Goal: Task Accomplishment & Management: Manage account settings

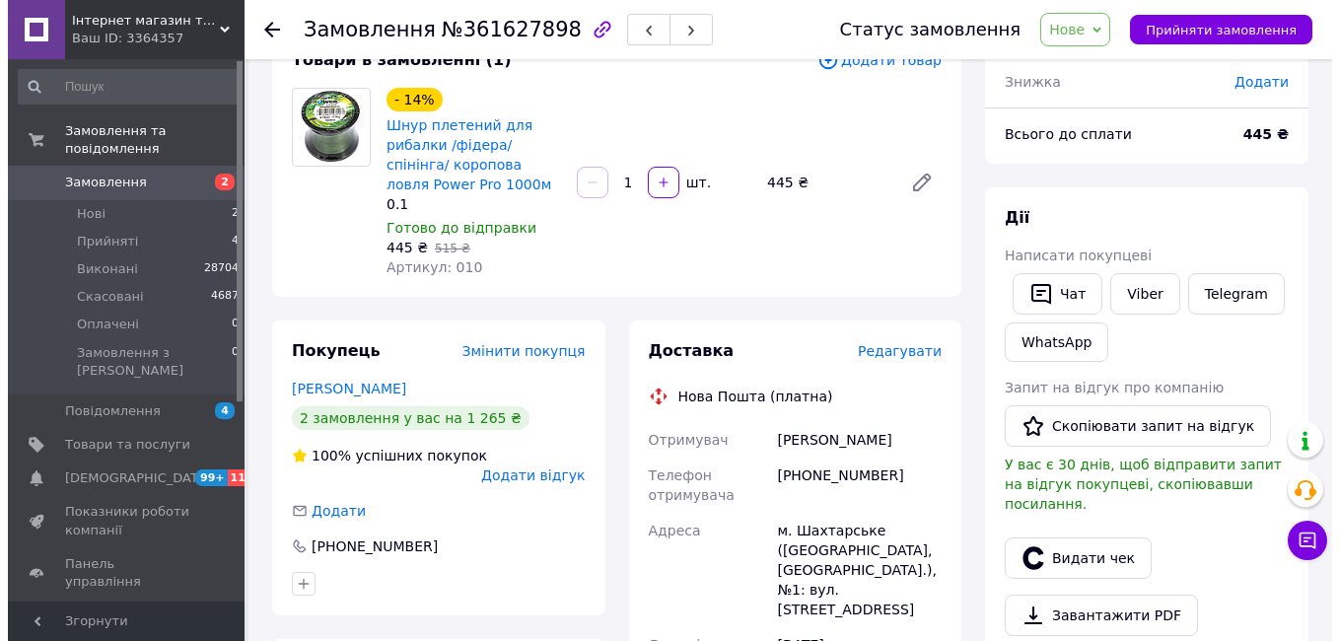
scroll to position [142, 0]
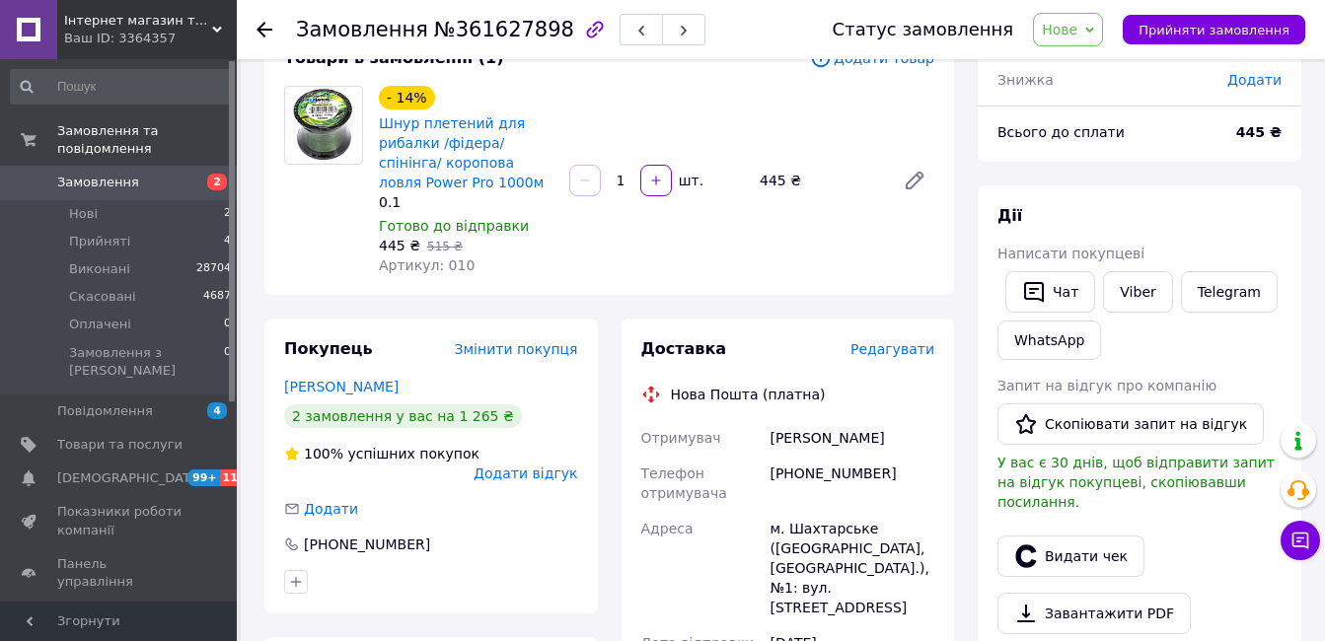
click at [901, 357] on span "Редагувати" at bounding box center [892, 349] width 84 height 16
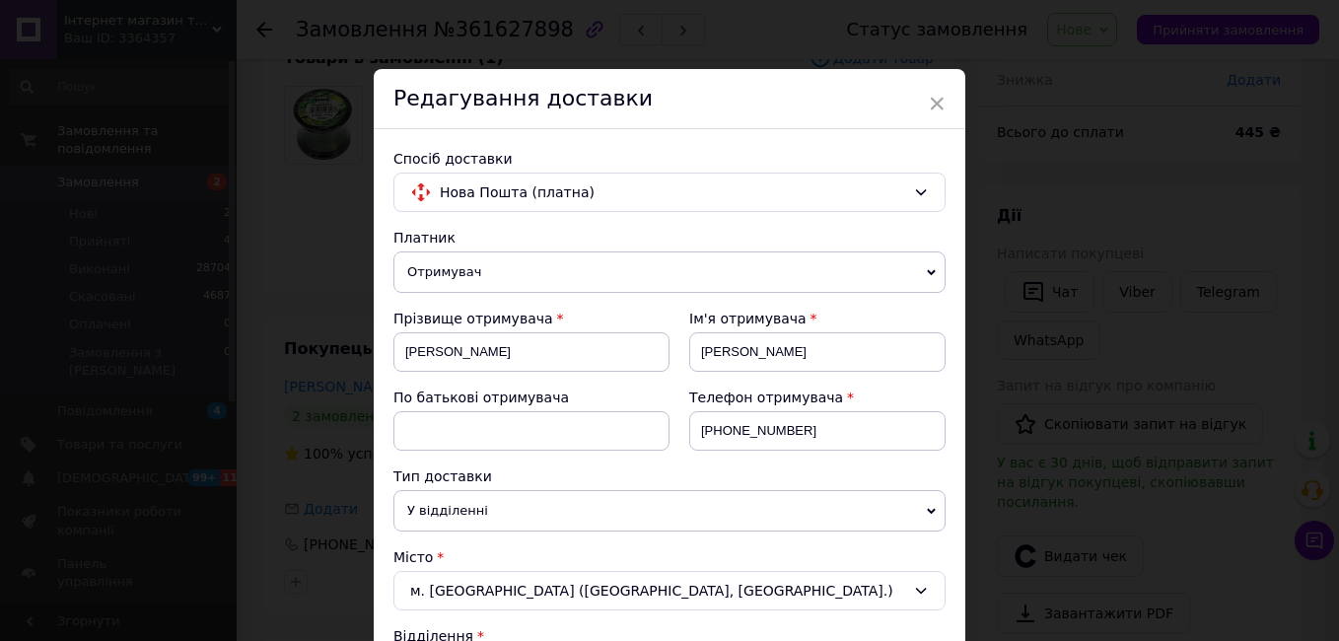
click at [487, 584] on div "м. [GEOGRAPHIC_DATA] ([GEOGRAPHIC_DATA], [GEOGRAPHIC_DATA].)" at bounding box center [670, 590] width 552 height 39
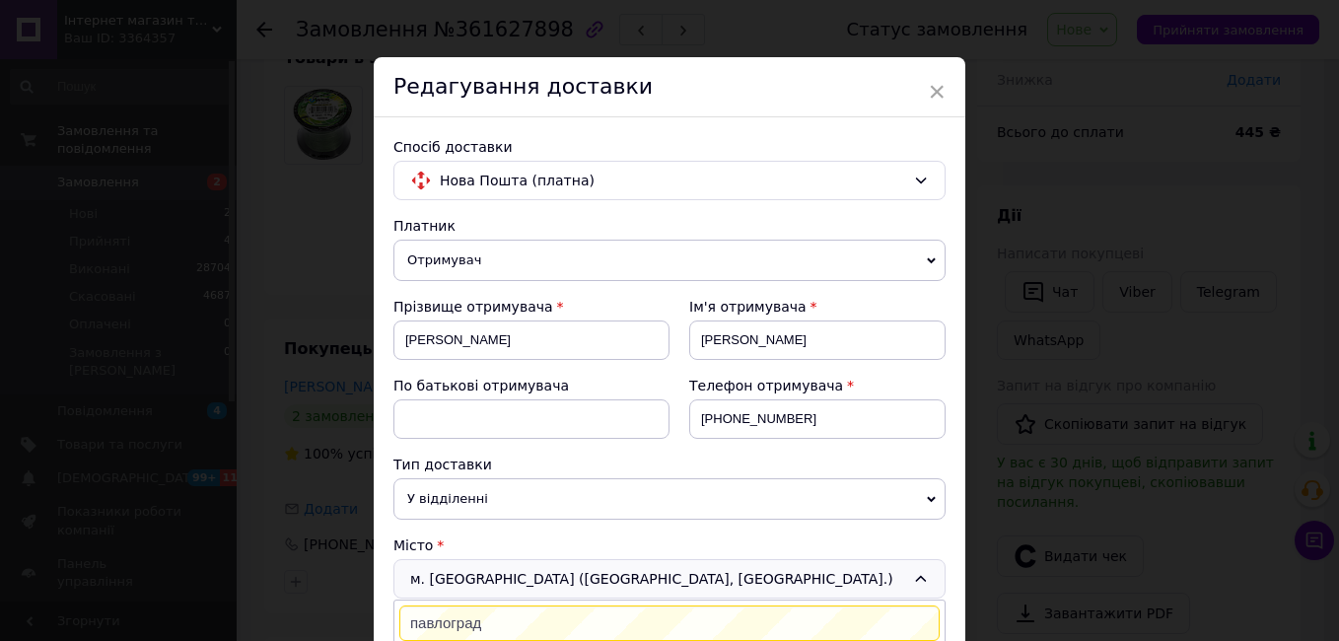
scroll to position [505, 0]
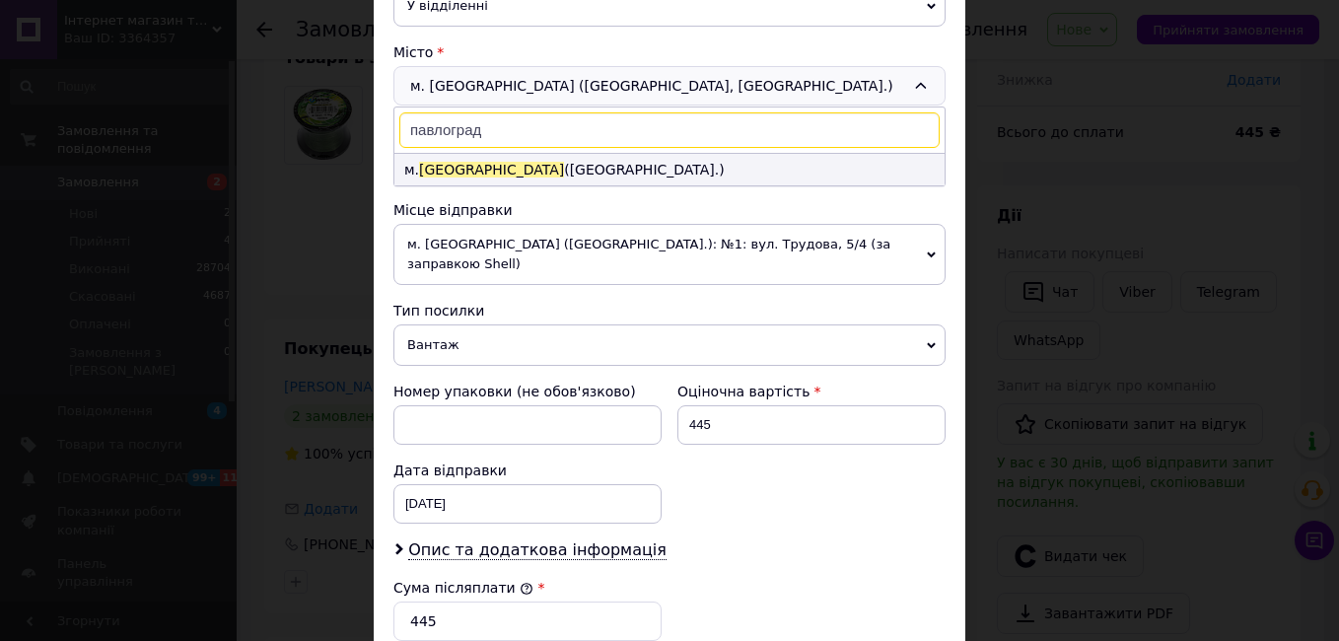
type input "павлоград"
click at [501, 175] on li "м. [GEOGRAPHIC_DATA] ([GEOGRAPHIC_DATA].)" at bounding box center [669, 170] width 550 height 32
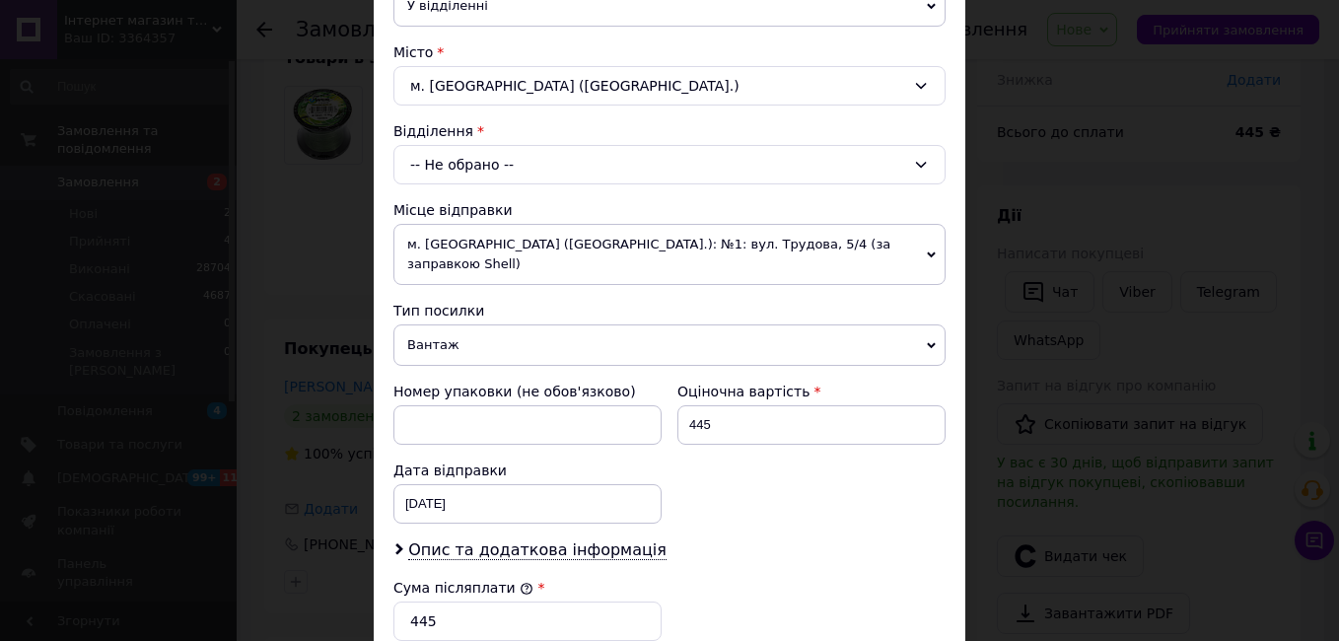
click at [501, 175] on div "-- Не обрано --" at bounding box center [670, 164] width 552 height 39
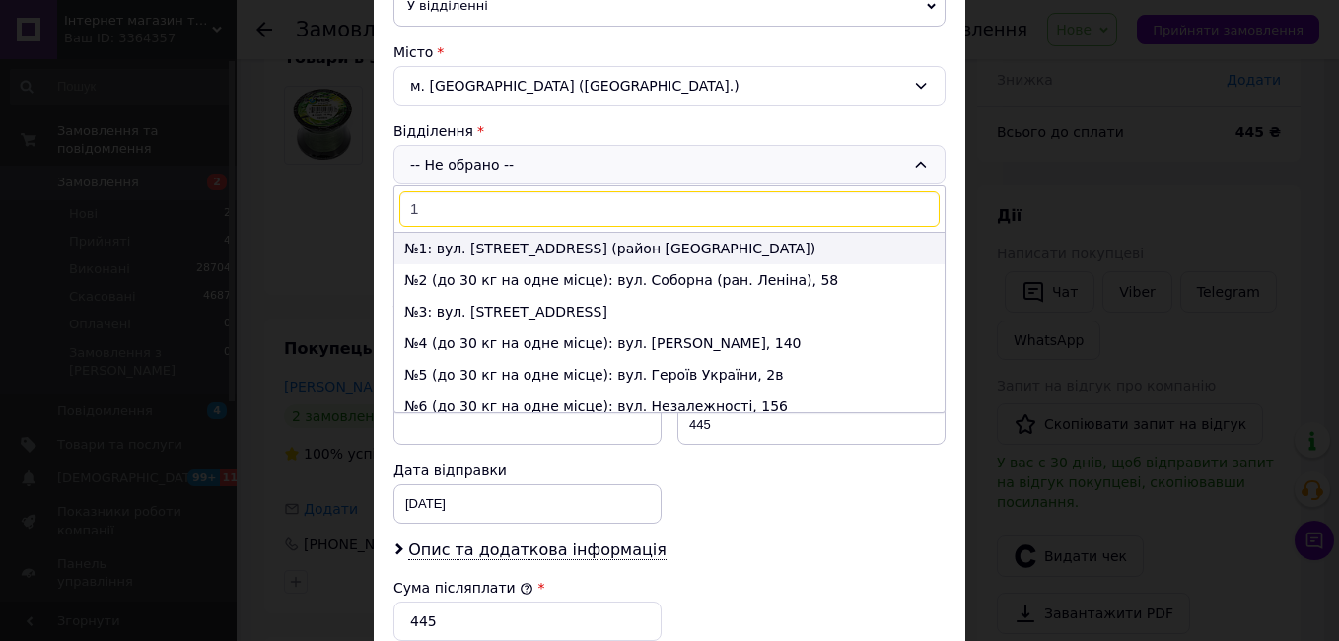
type input "1"
click at [486, 244] on li "№1: вул. [STREET_ADDRESS] (район [GEOGRAPHIC_DATA])" at bounding box center [669, 249] width 550 height 32
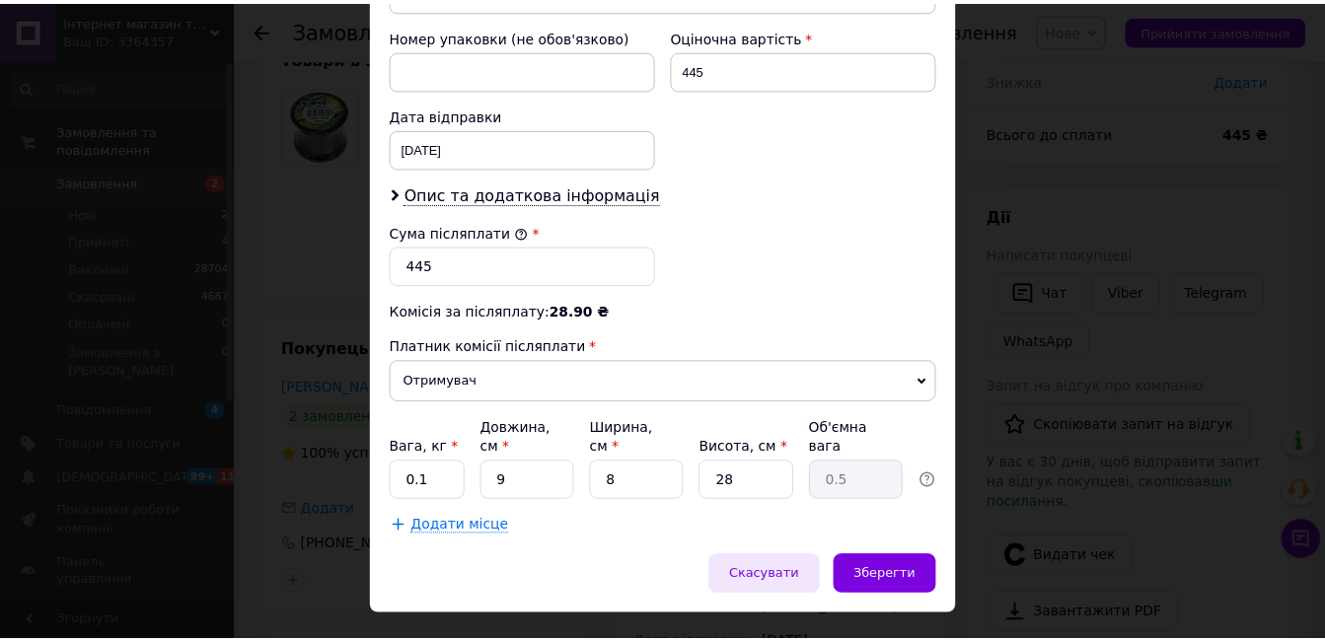
scroll to position [864, 0]
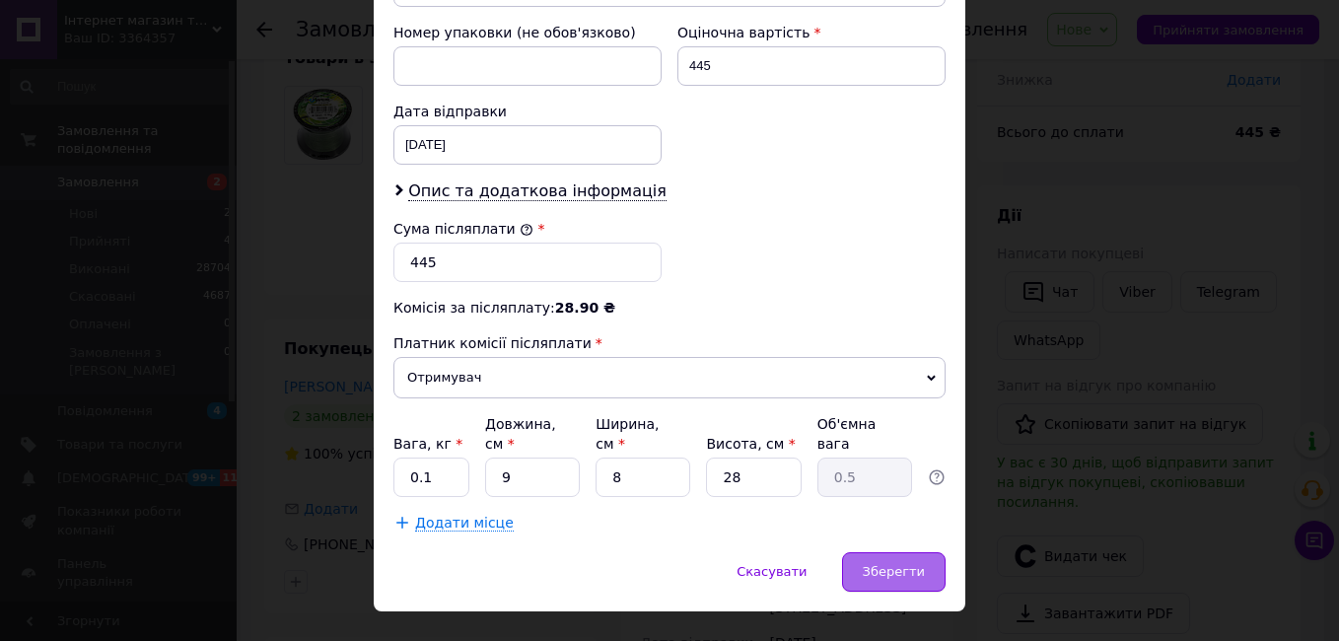
click at [888, 552] on div "Зберегти" at bounding box center [894, 571] width 104 height 39
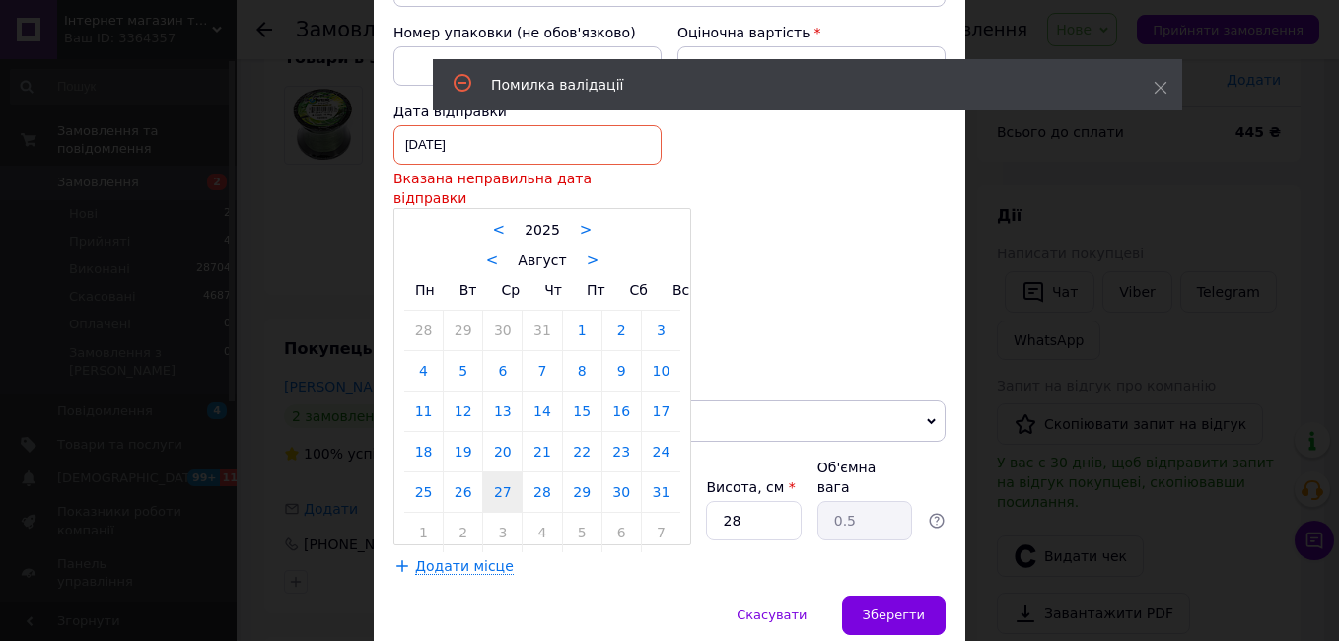
click at [477, 125] on div "[DATE] < 2025 > < Август > Пн Вт Ср Чт Пт Сб Вс 28 29 30 31 1 2 3 4 5 6 7 8 9 1…" at bounding box center [528, 144] width 268 height 39
click at [572, 250] on div "< Август >" at bounding box center [542, 260] width 276 height 21
click at [587, 251] on link ">" at bounding box center [593, 260] width 13 height 18
click at [581, 250] on div "< Сентябрь >" at bounding box center [542, 260] width 276 height 21
drag, startPoint x: 584, startPoint y: 329, endPoint x: 655, endPoint y: 394, distance: 95.7
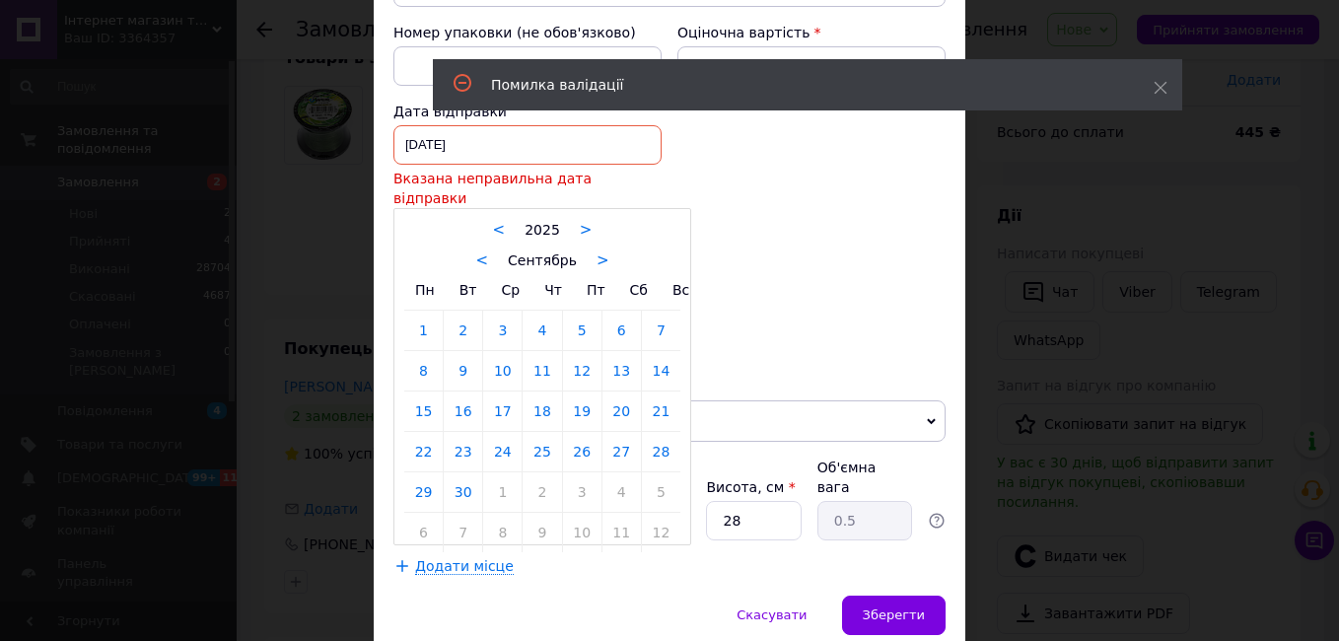
click at [584, 351] on link "12" at bounding box center [582, 370] width 38 height 39
type input "[DATE]"
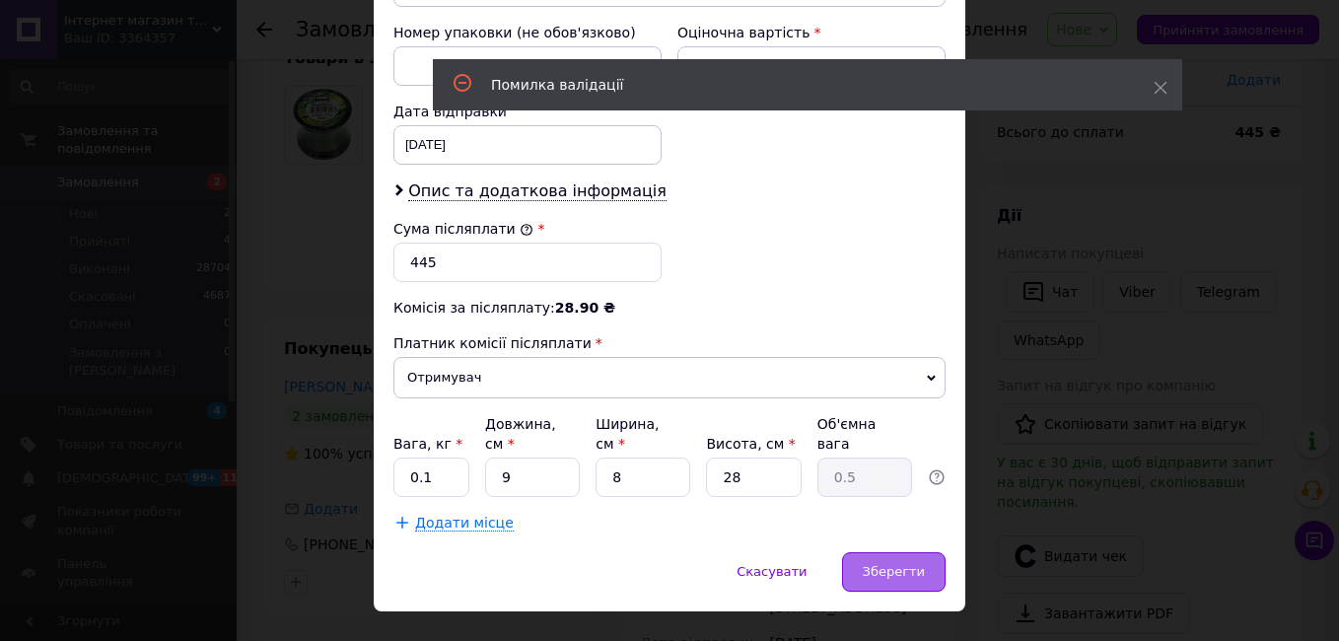
click at [900, 552] on div "Зберегти" at bounding box center [894, 571] width 104 height 39
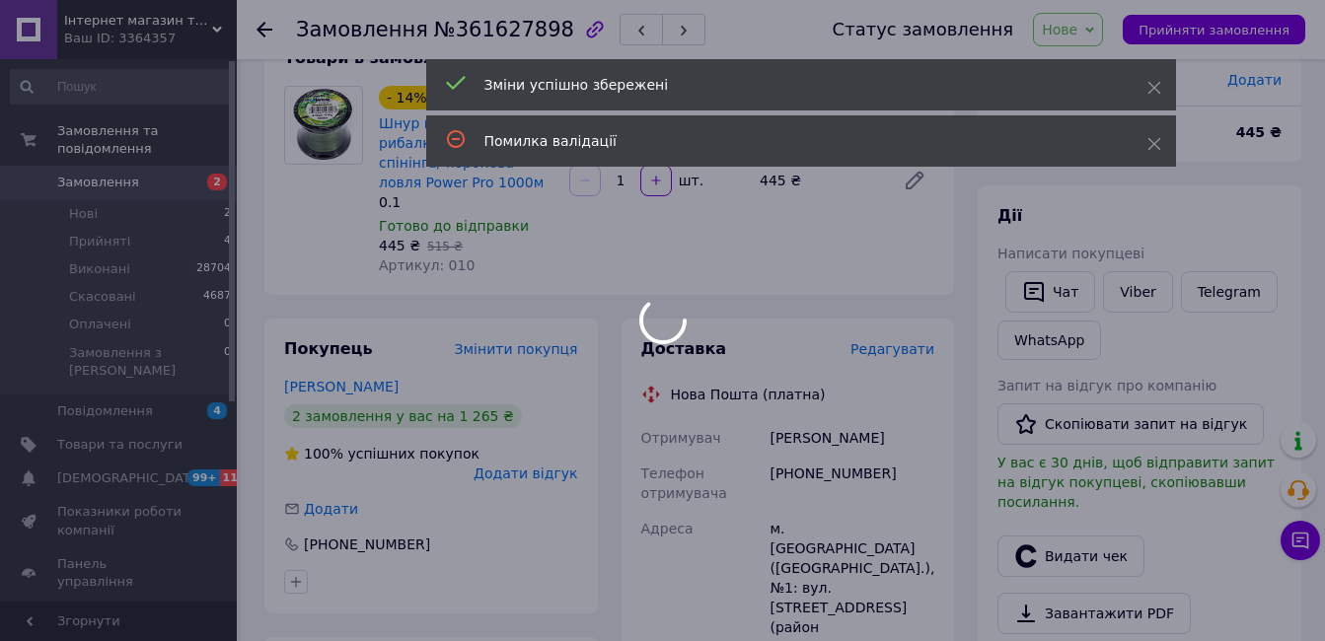
scroll to position [635, 0]
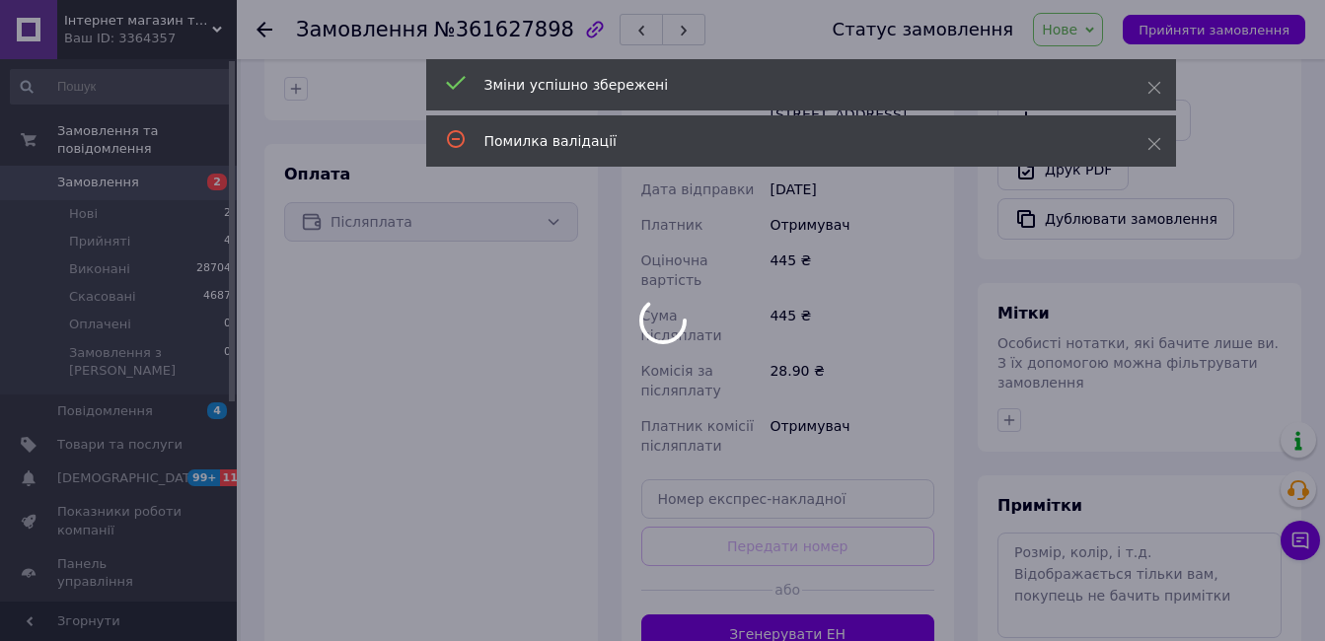
click at [848, 531] on body "Інтернет магазин товарів для риболовлі Fishermen Ваш ID: 3364357 Сайт Інтернет …" at bounding box center [662, 101] width 1325 height 1473
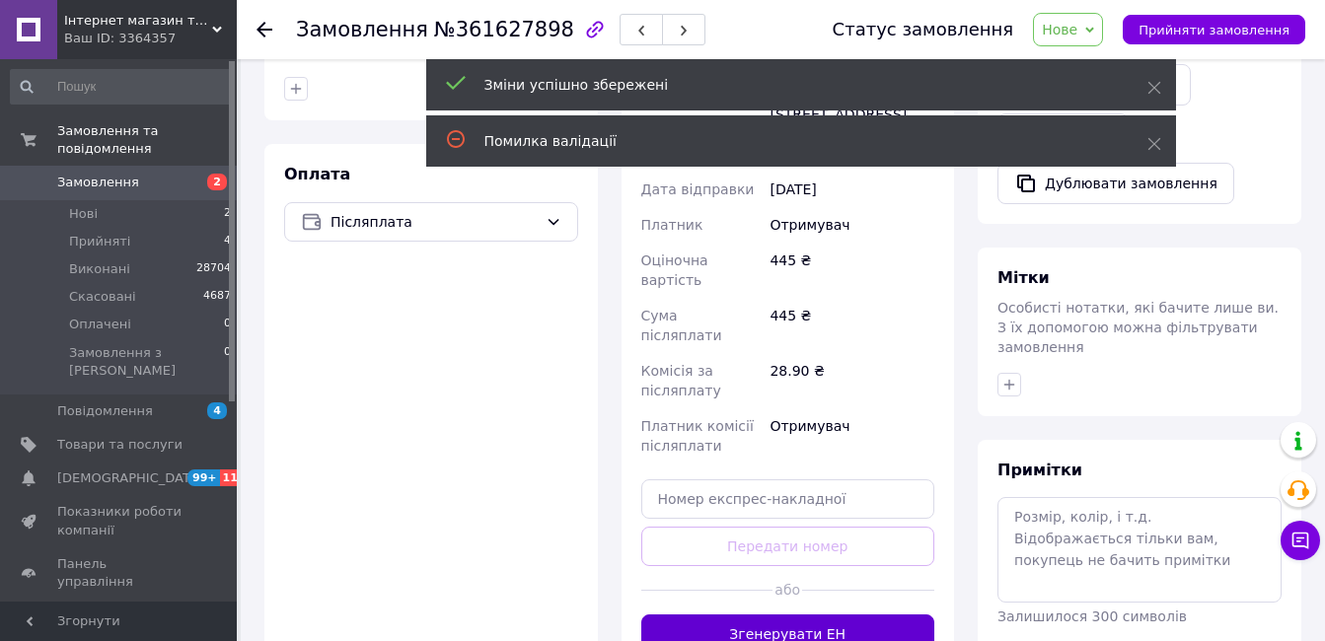
click at [845, 614] on button "Згенерувати ЕН" at bounding box center [788, 633] width 294 height 39
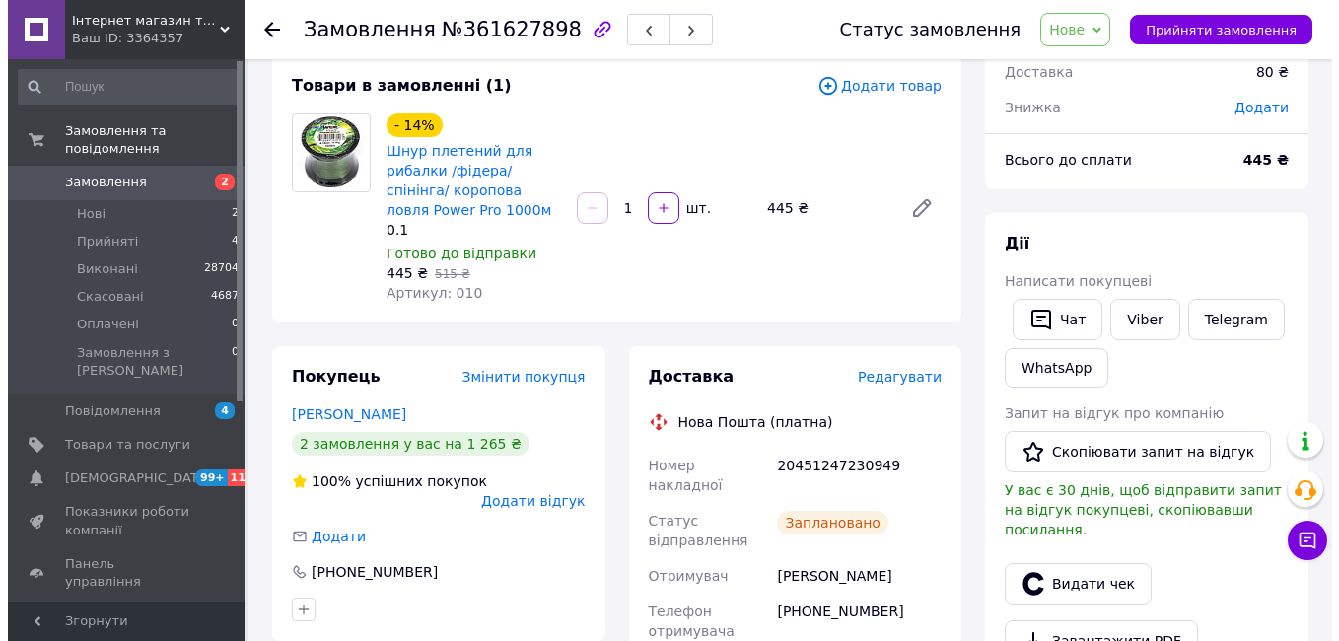
scroll to position [493, 0]
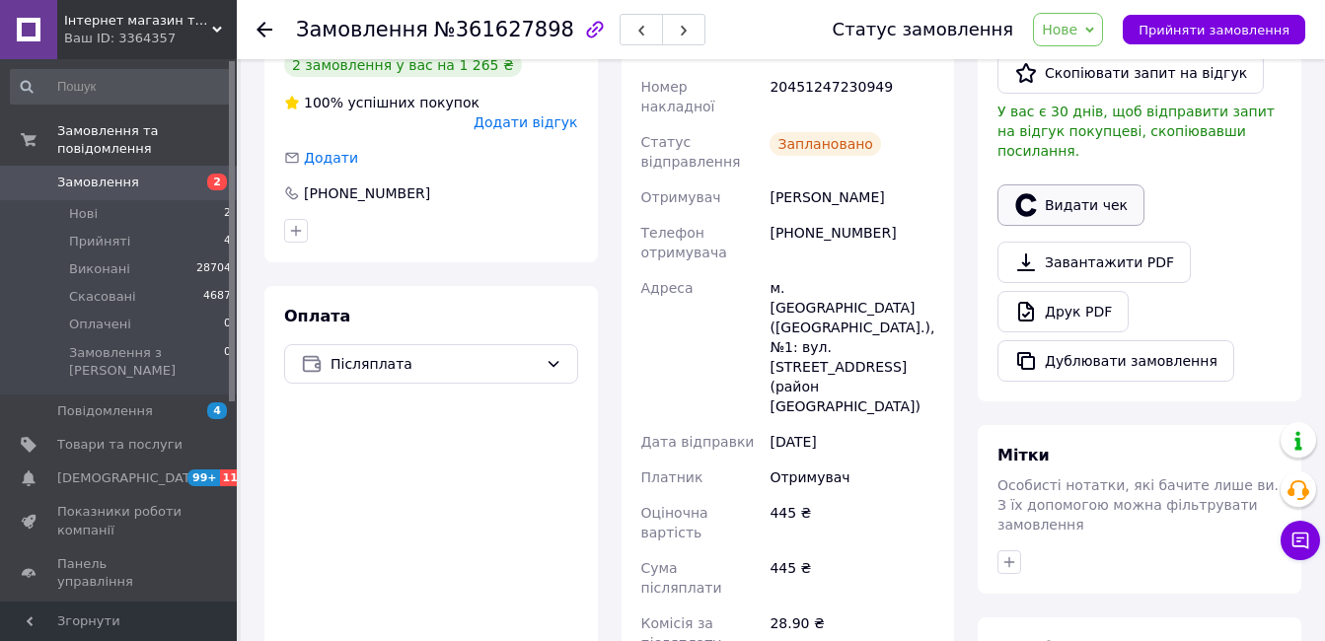
click at [1039, 184] on button "Видати чек" at bounding box center [1070, 204] width 147 height 41
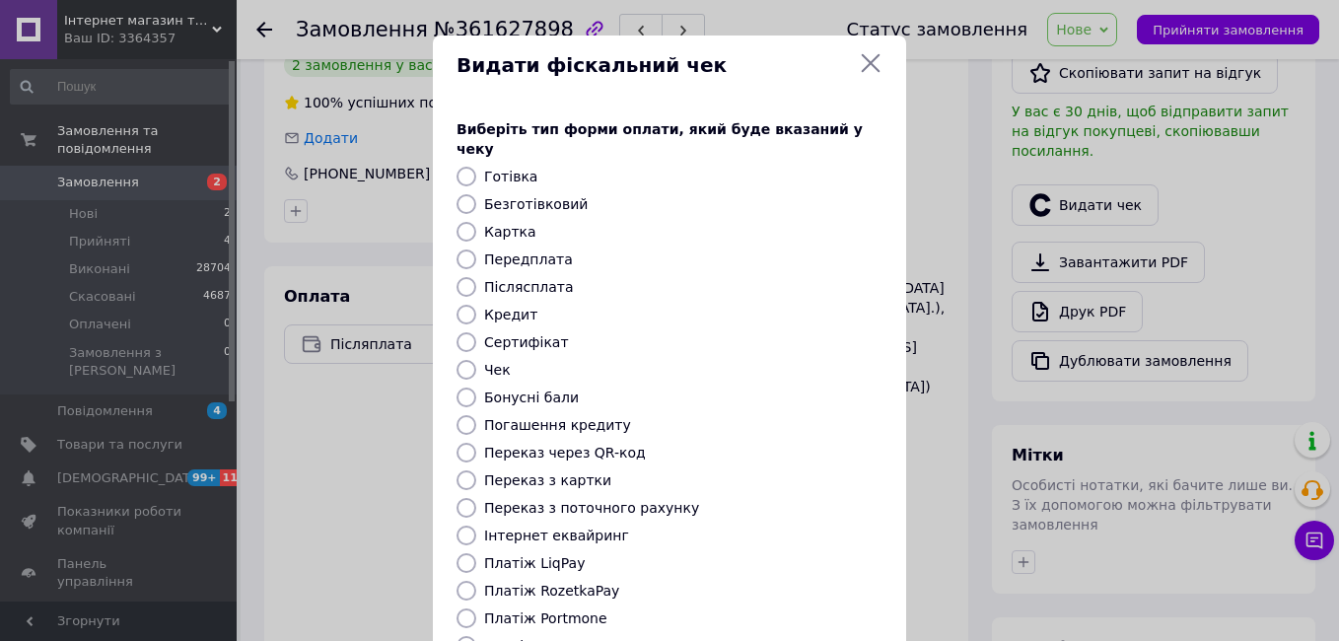
click at [529, 196] on label "Безготівковий" at bounding box center [536, 204] width 104 height 16
click at [476, 194] on input "Безготівковий" at bounding box center [467, 204] width 20 height 20
radio input "true"
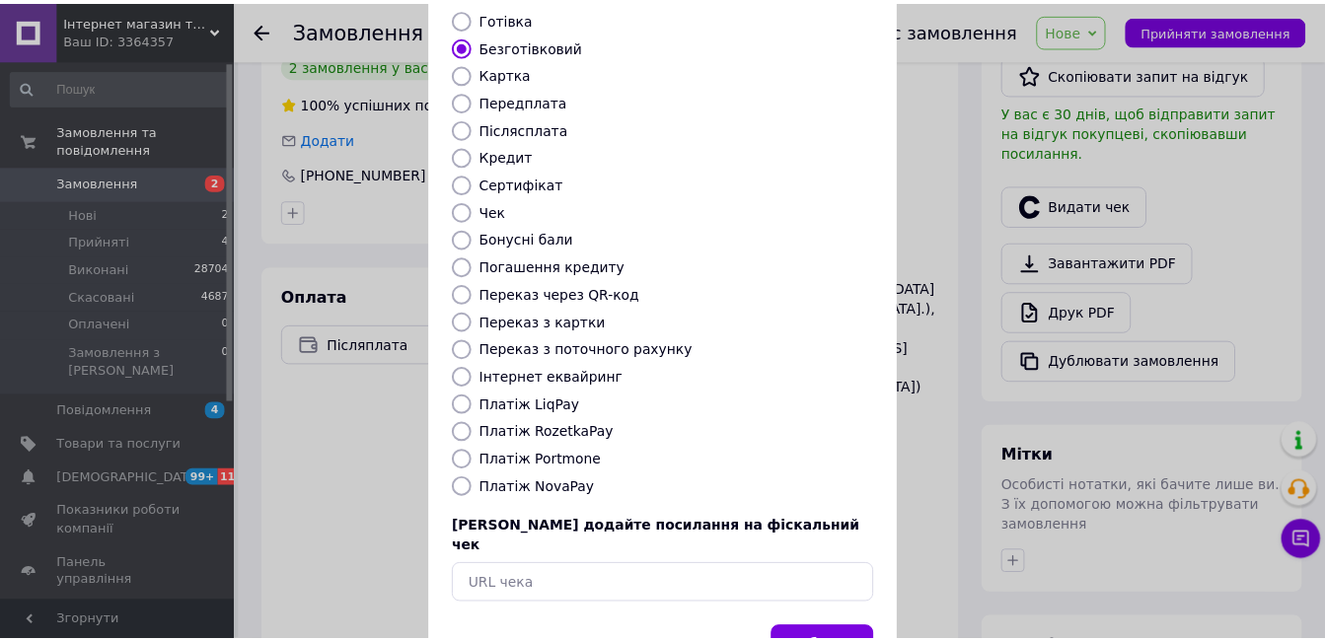
scroll to position [206, 0]
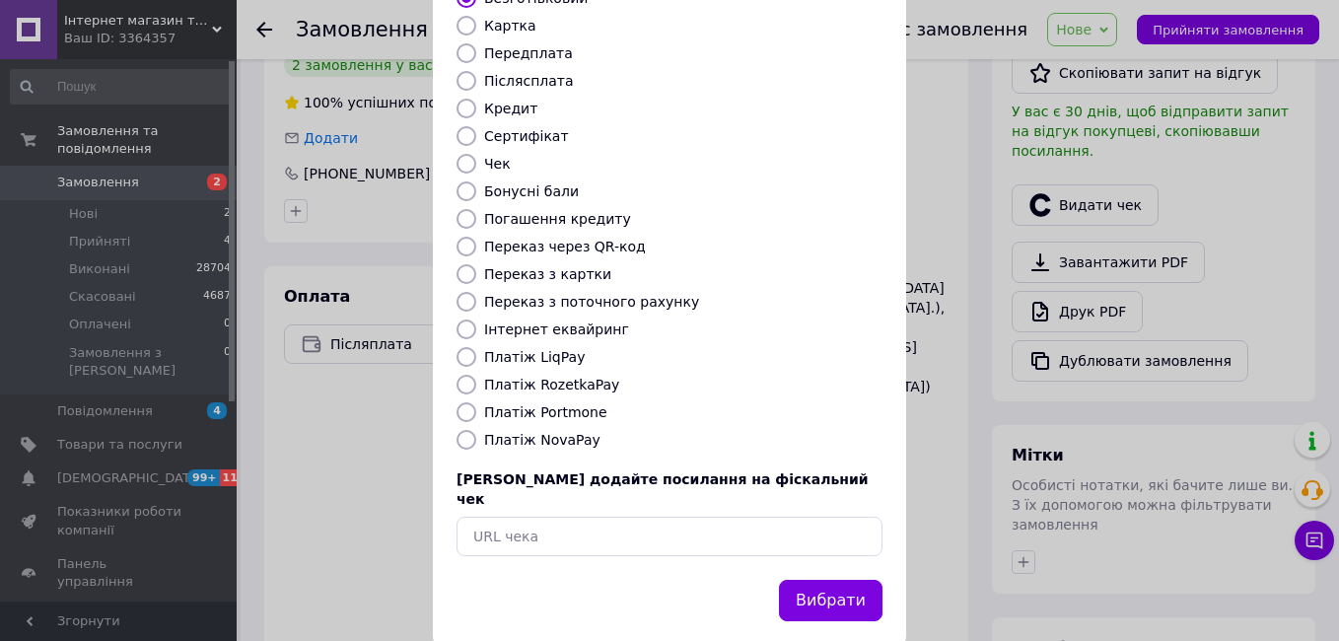
click at [507, 432] on label "Платіж NovaPay" at bounding box center [542, 440] width 116 height 16
click at [476, 430] on input "Платіж NovaPay" at bounding box center [467, 440] width 20 height 20
radio input "true"
click at [849, 580] on button "Вибрати" at bounding box center [831, 601] width 104 height 42
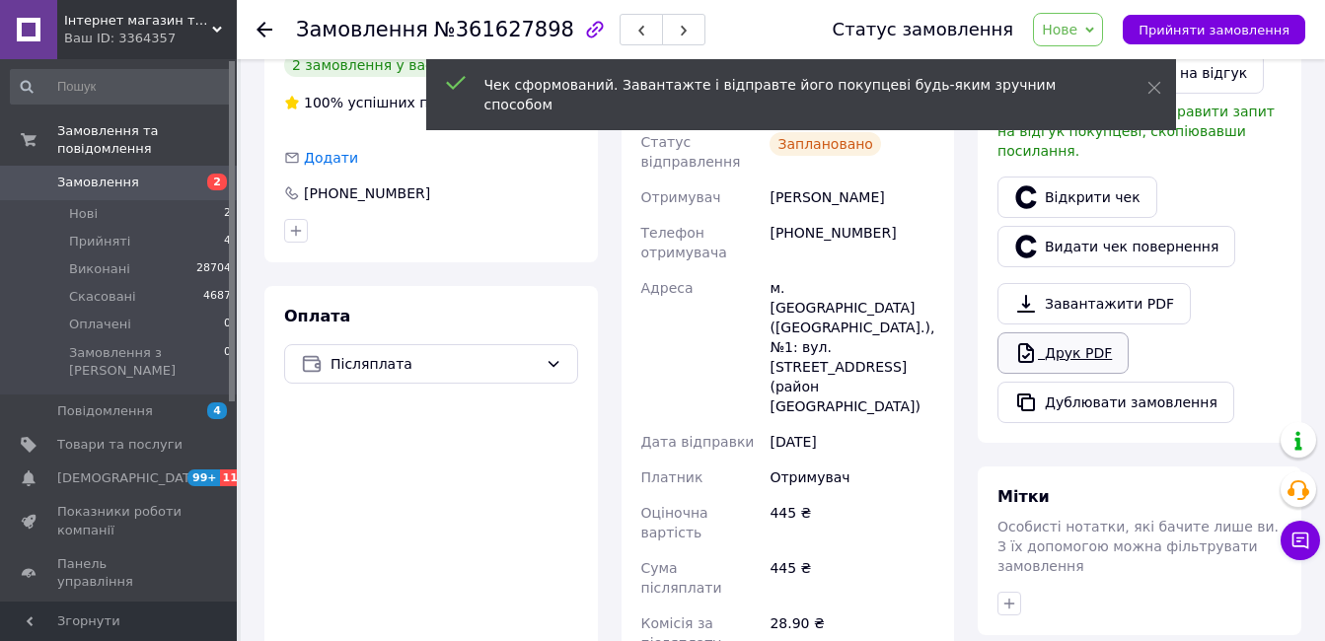
click at [1095, 338] on link "Друк PDF" at bounding box center [1062, 352] width 131 height 41
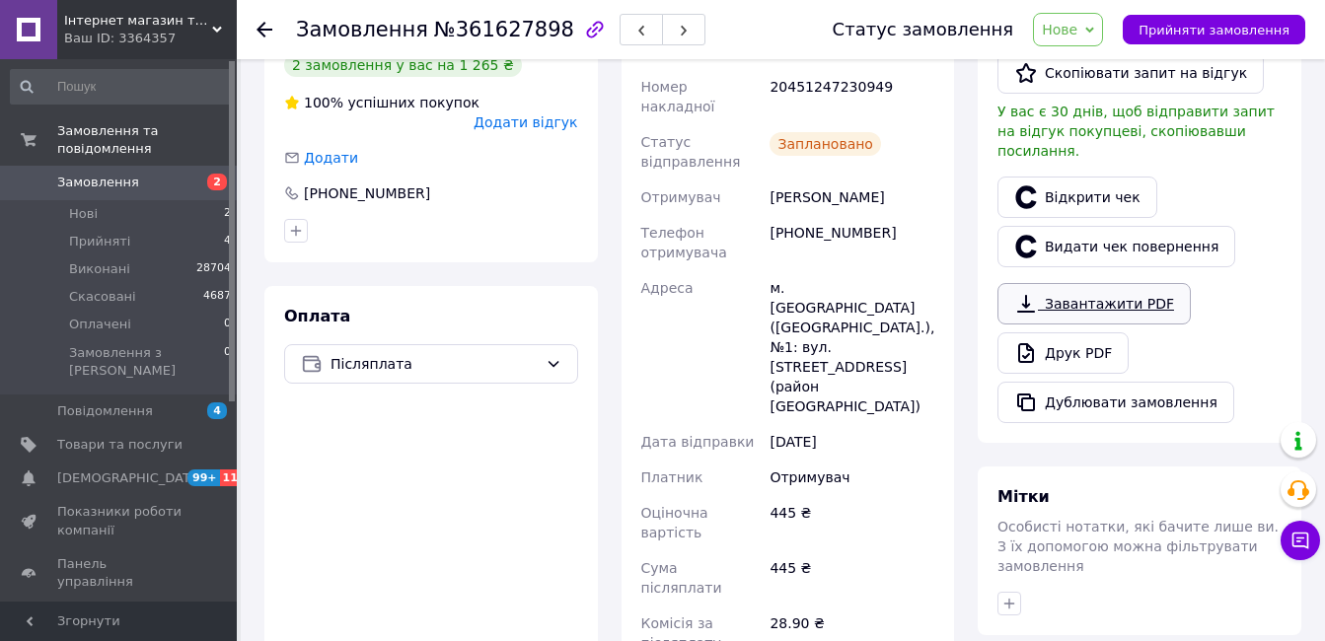
click at [1066, 291] on link "Завантажити PDF" at bounding box center [1093, 303] width 193 height 41
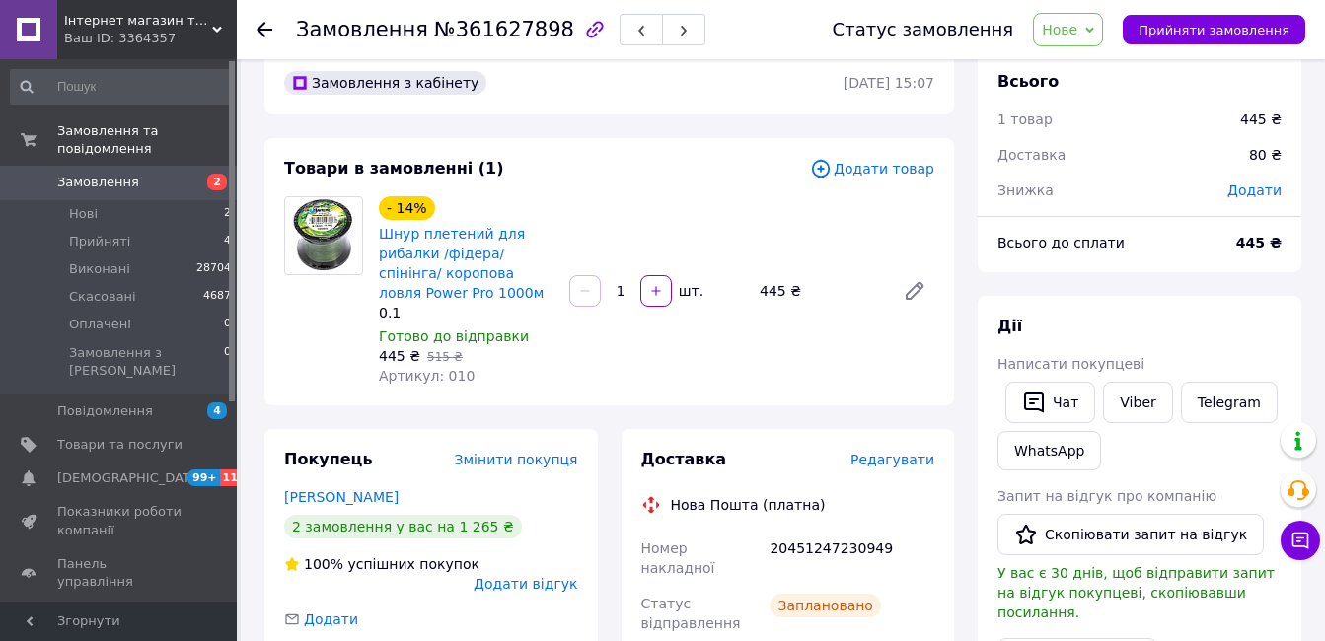
scroll to position [493, 0]
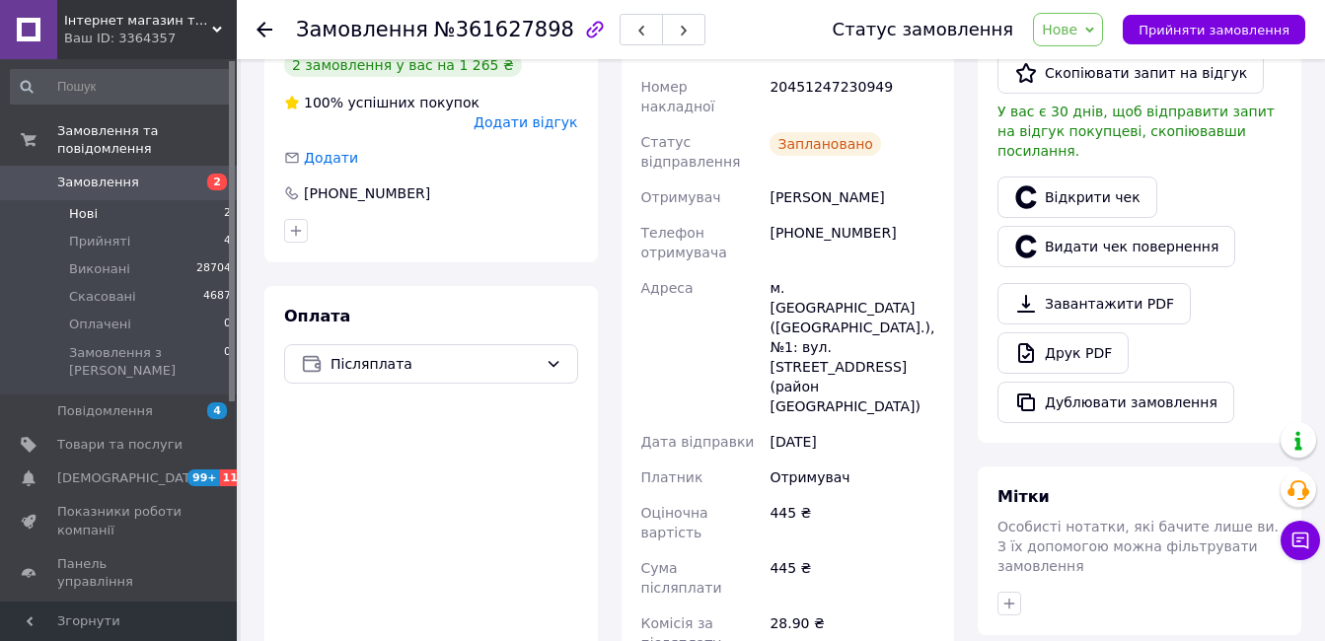
click at [173, 203] on li "Нові 2" at bounding box center [121, 214] width 243 height 28
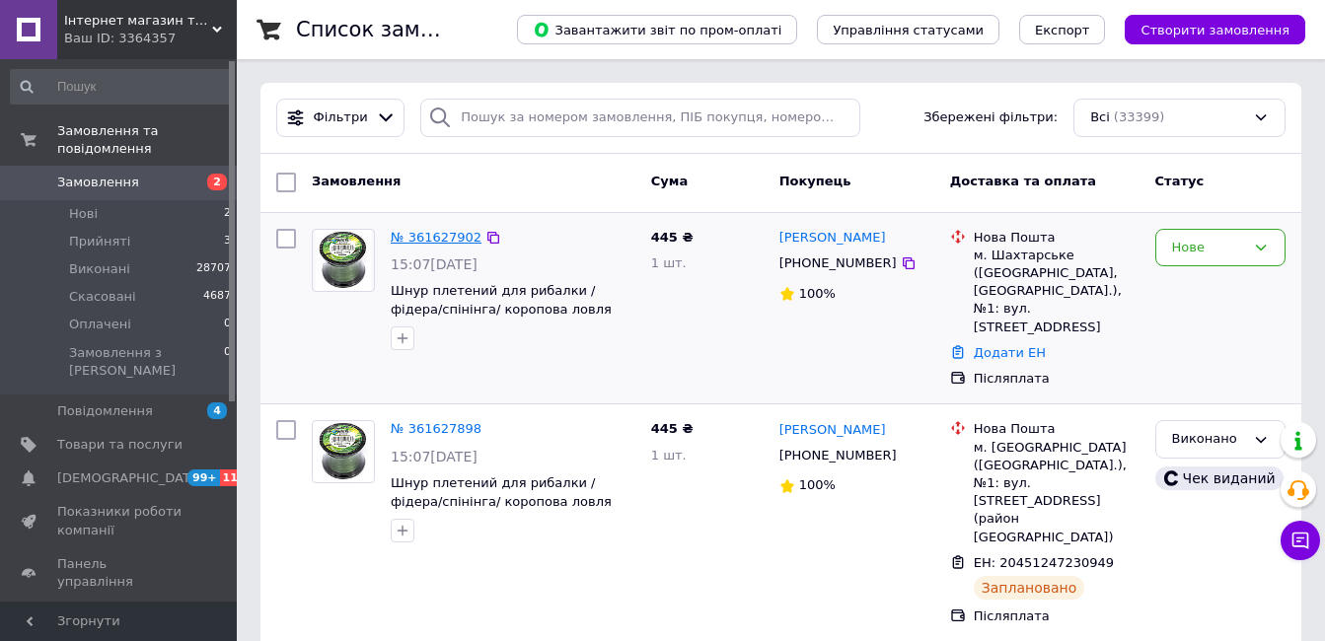
click at [421, 241] on link "№ 361627902" at bounding box center [436, 237] width 91 height 15
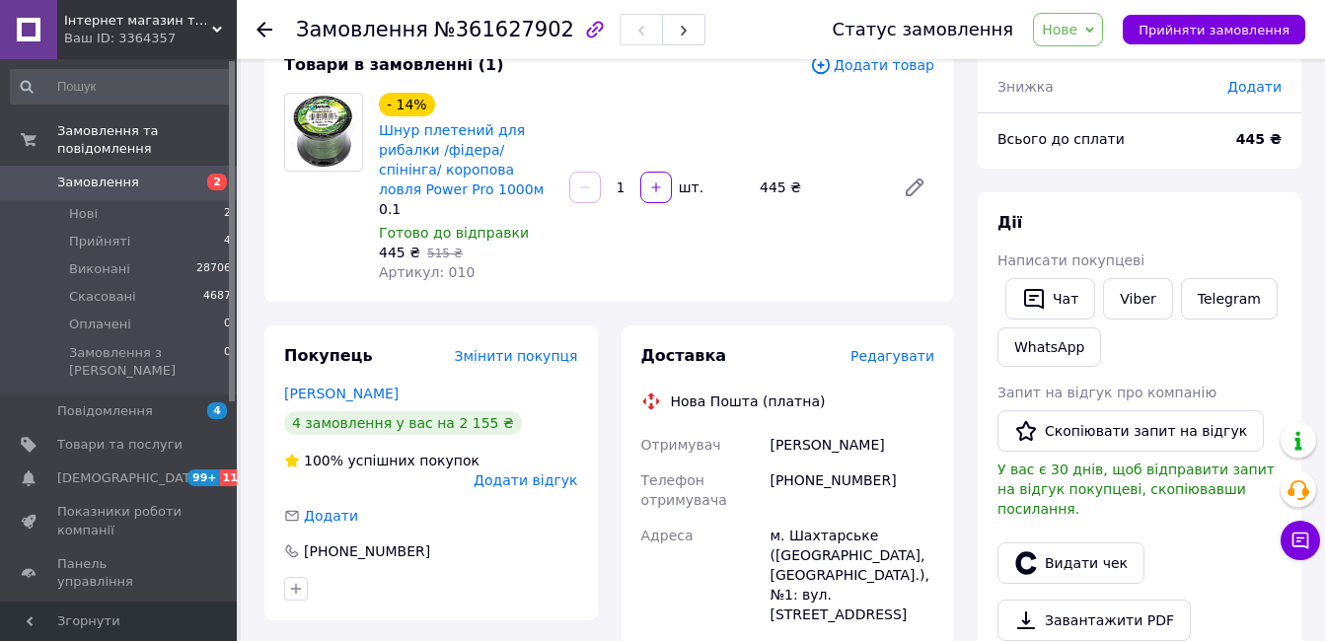
scroll to position [628, 0]
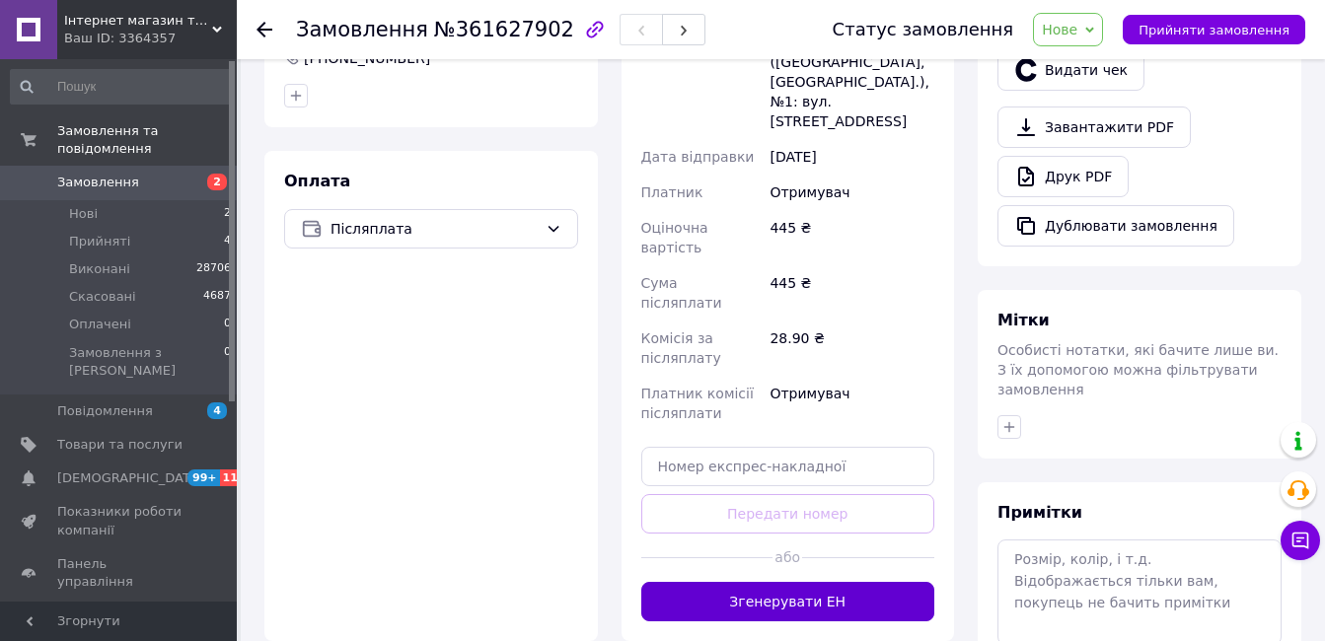
click at [795, 582] on button "Згенерувати ЕН" at bounding box center [788, 601] width 294 height 39
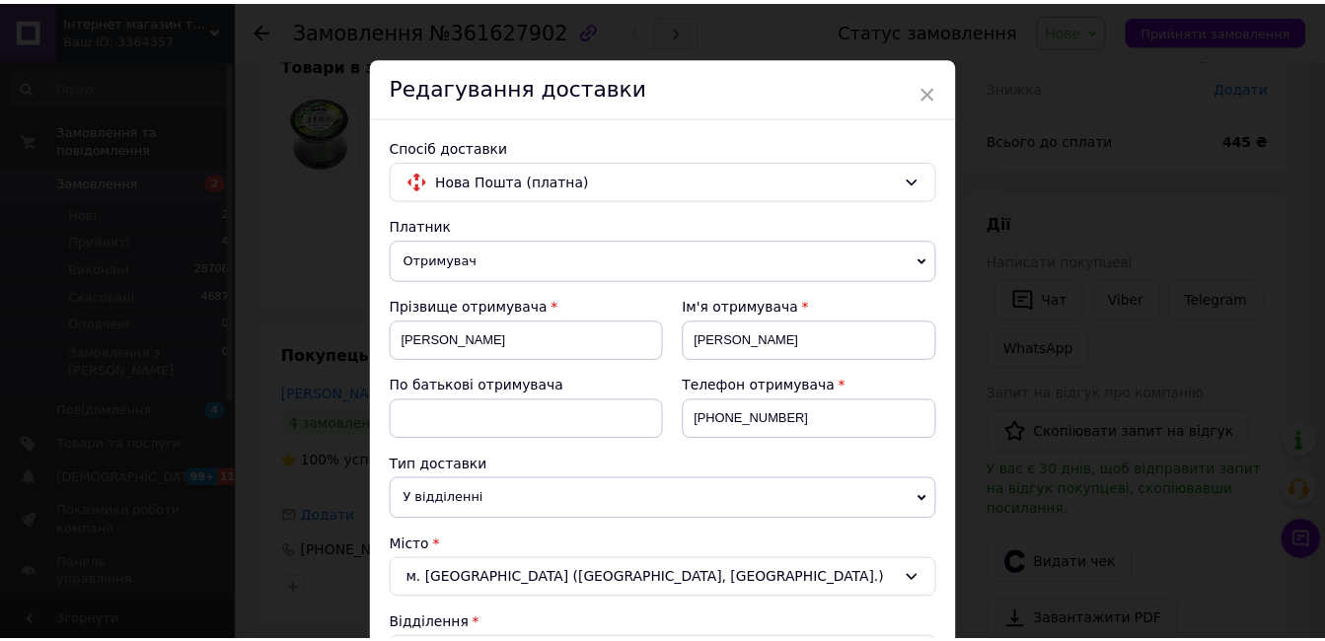
scroll to position [0, 0]
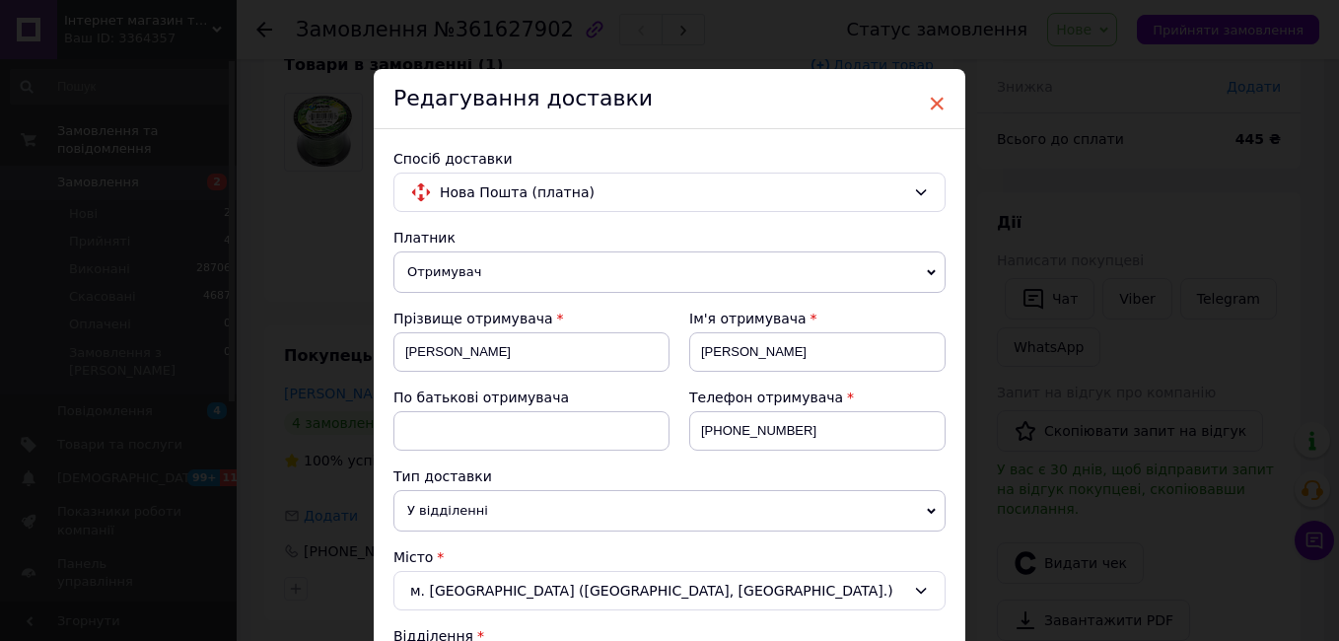
click at [930, 102] on span "×" at bounding box center [937, 104] width 18 height 34
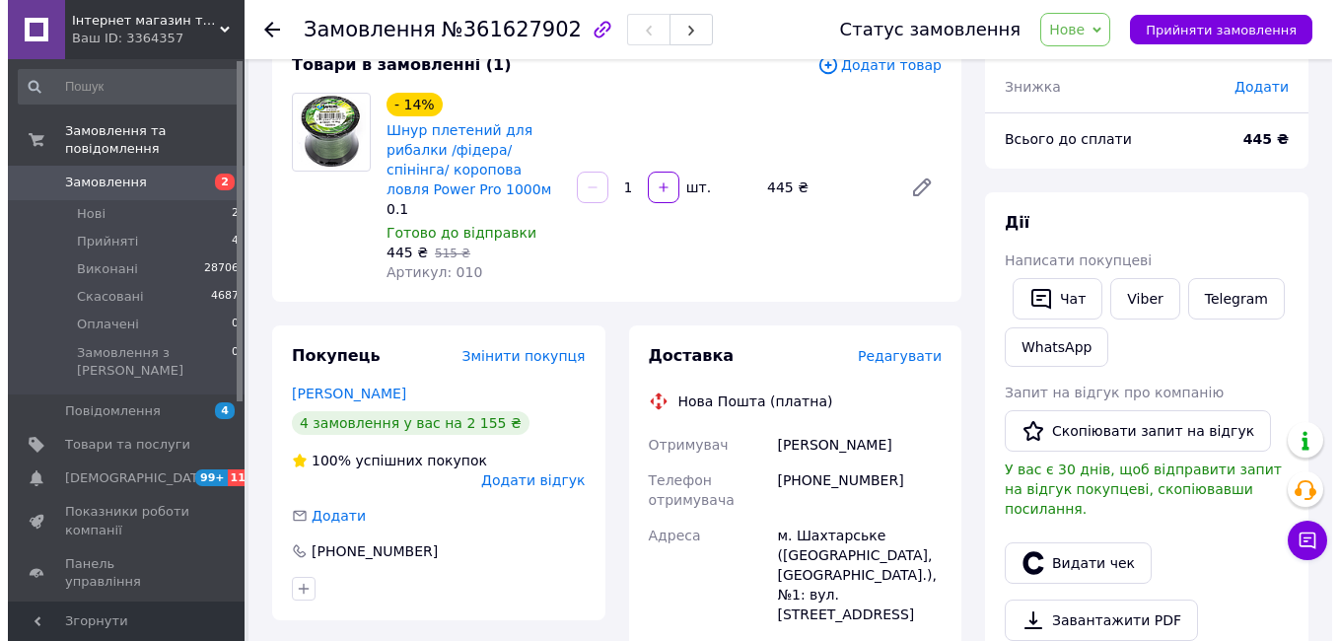
scroll to position [628, 0]
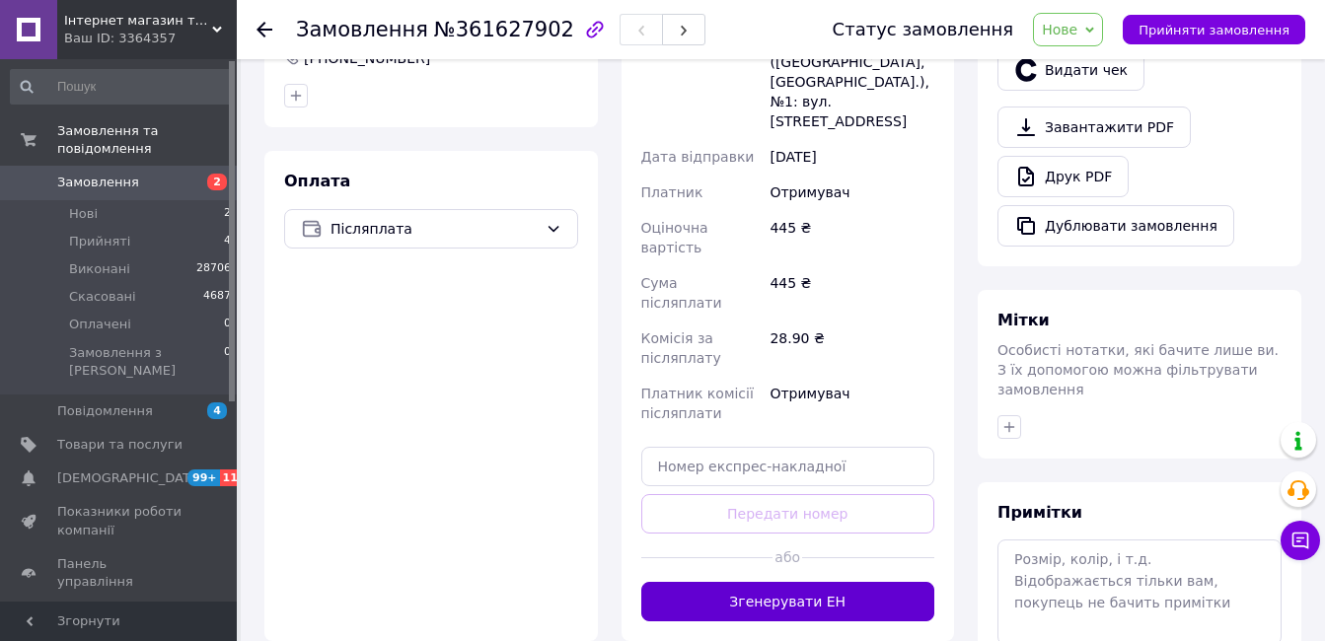
click at [801, 582] on button "Згенерувати ЕН" at bounding box center [788, 601] width 294 height 39
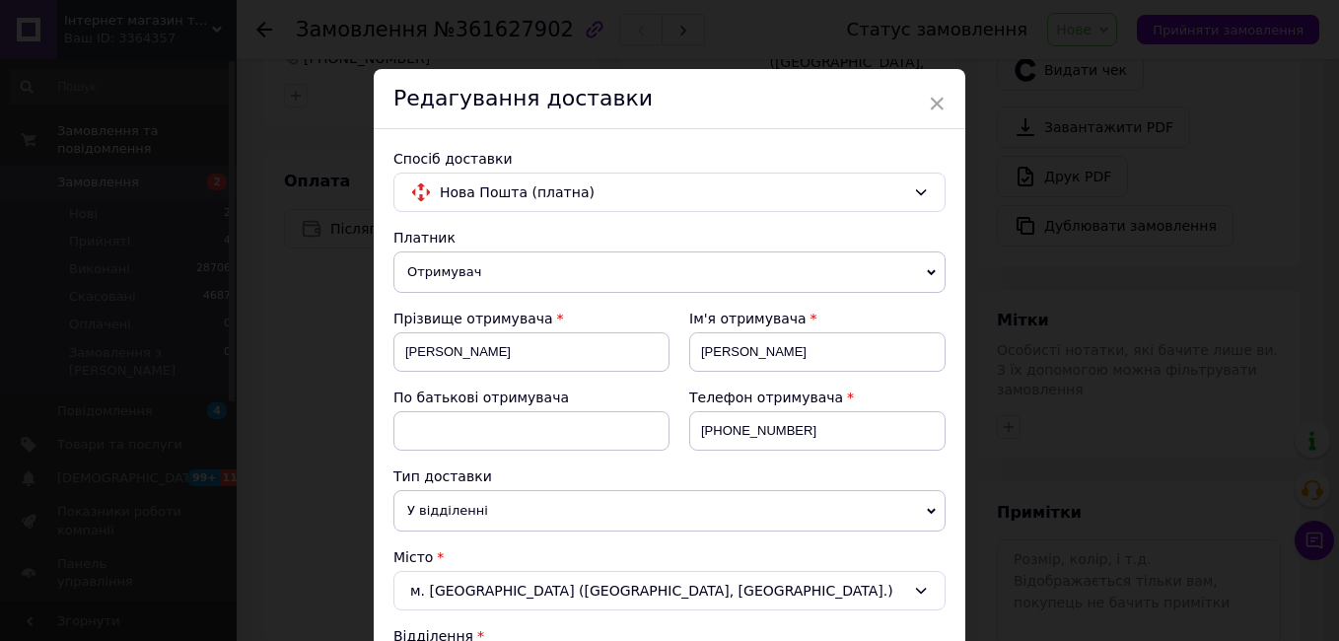
scroll to position [493, 0]
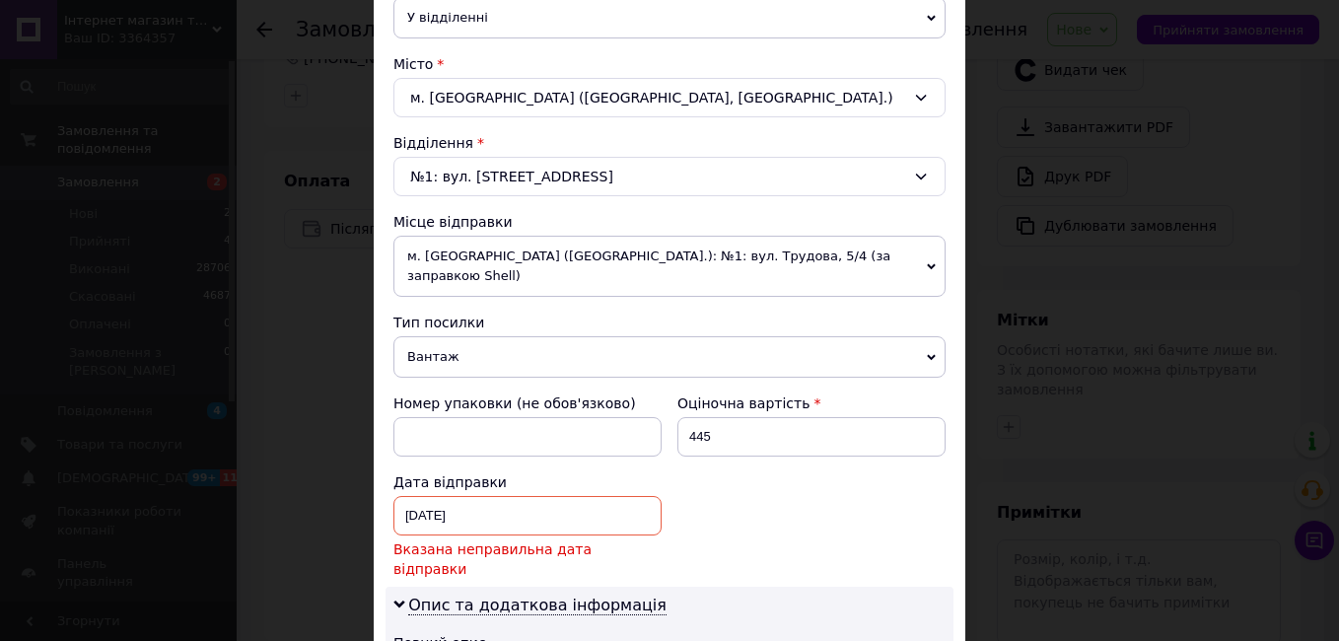
click at [502, 496] on div "[DATE] < 2025 > < Август > Пн Вт Ср Чт Пт Сб Вс 28 29 30 31 1 2 3 4 5 6 7 8 9 1…" at bounding box center [528, 515] width 268 height 39
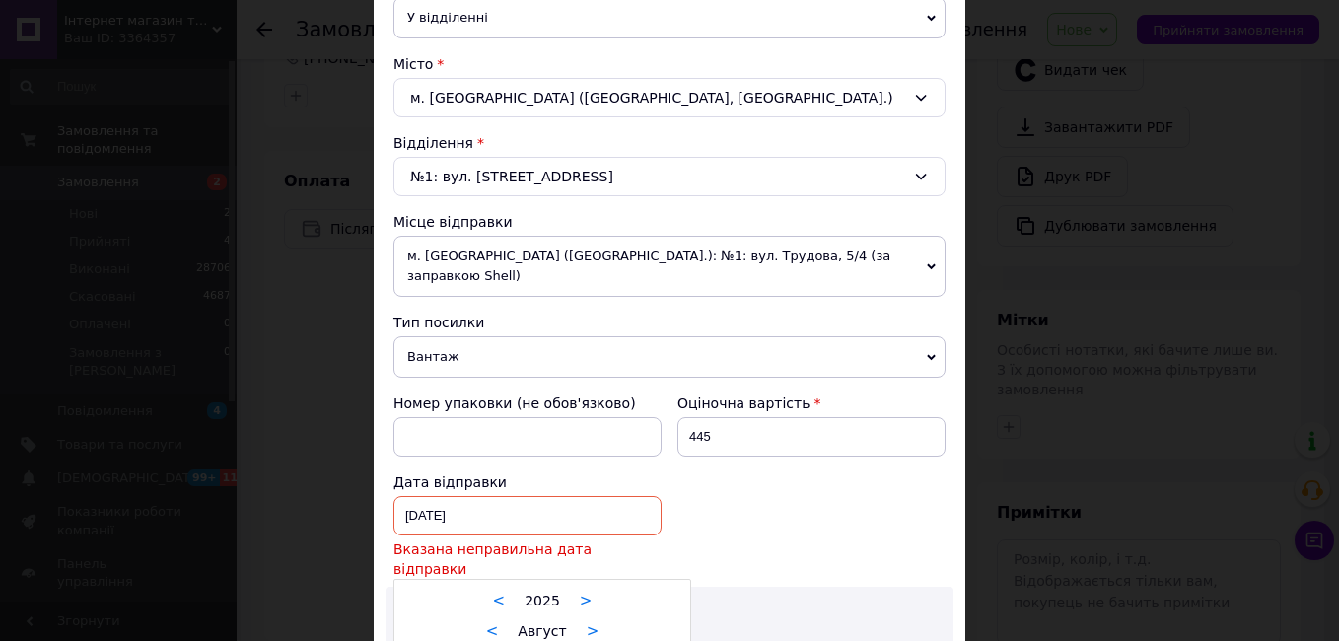
click at [774, 523] on div at bounding box center [669, 320] width 1339 height 641
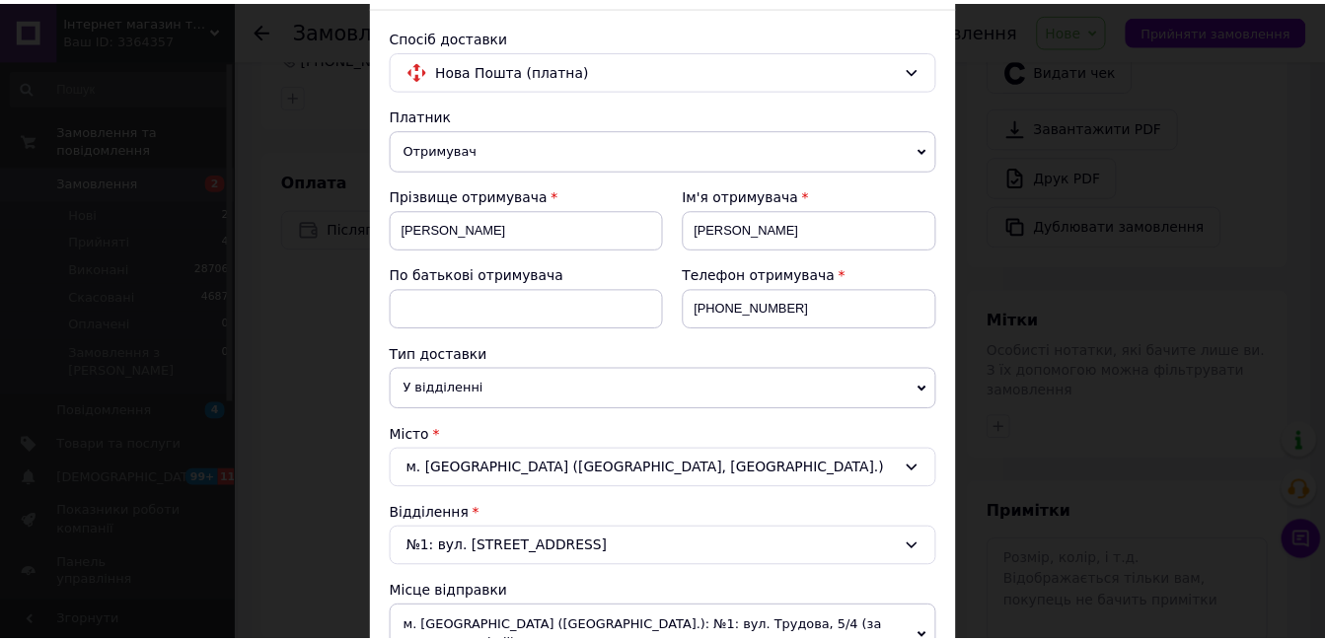
scroll to position [0, 0]
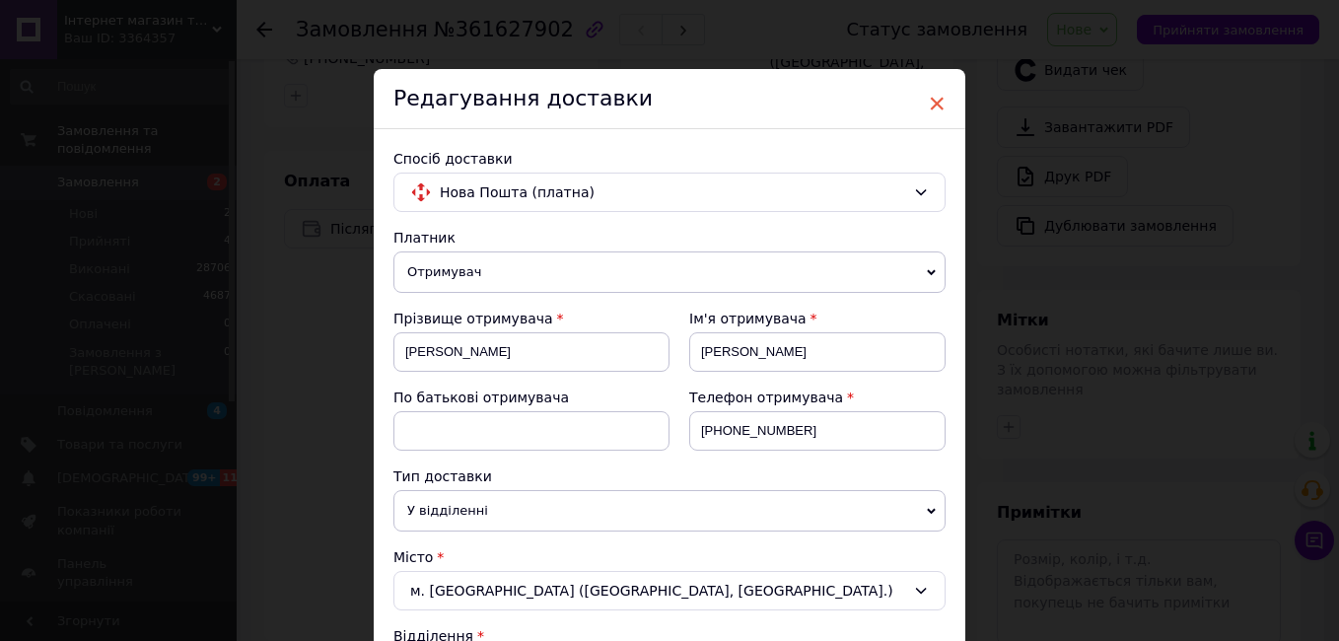
click at [939, 89] on span "×" at bounding box center [937, 104] width 18 height 34
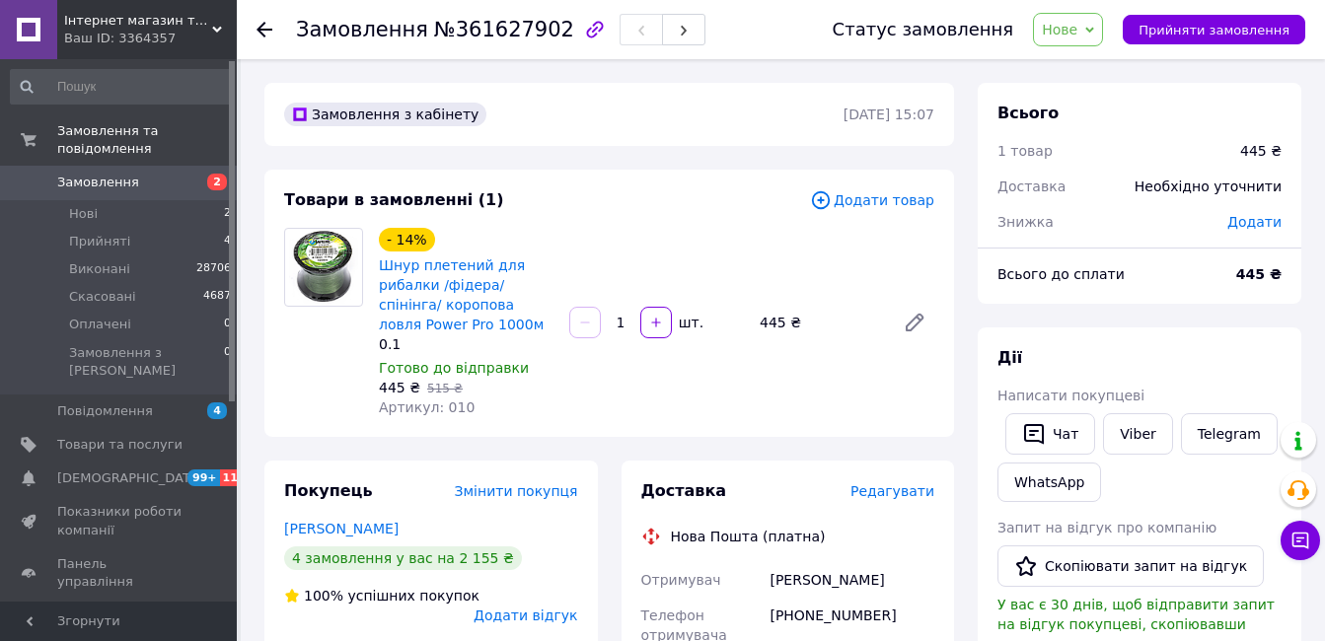
click at [140, 174] on span "Замовлення" at bounding box center [119, 183] width 125 height 18
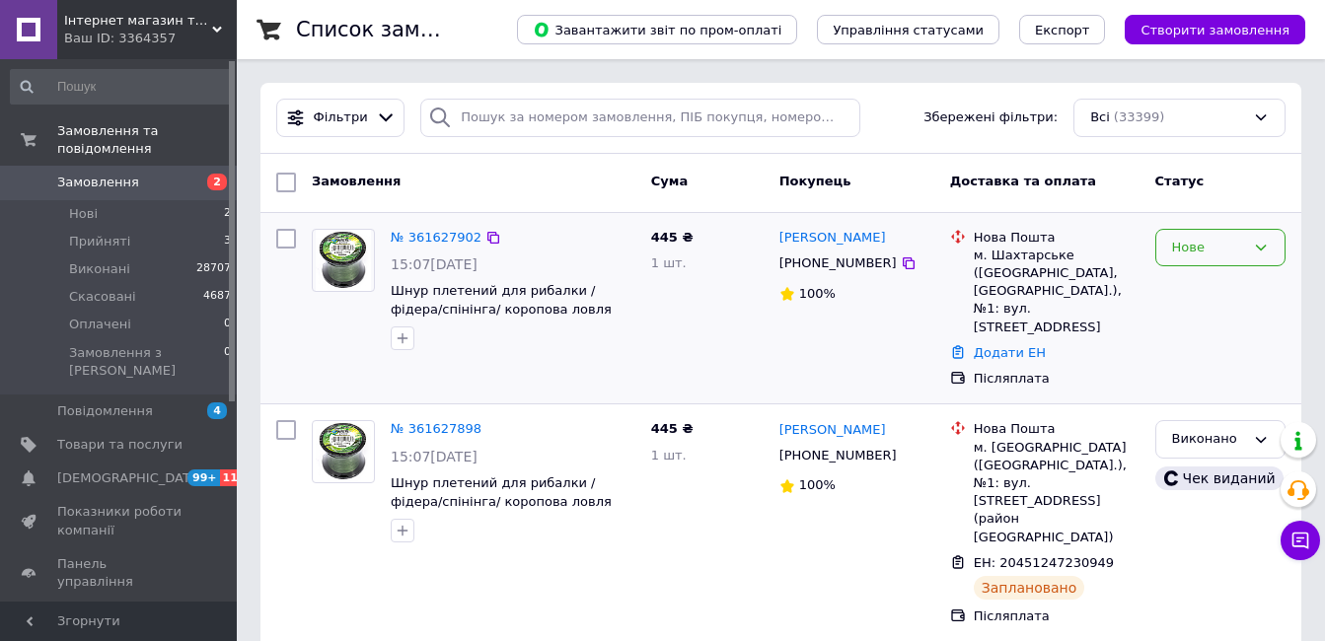
click at [1166, 258] on div "Нове" at bounding box center [1220, 248] width 130 height 38
click at [1193, 354] on li "Скасовано" at bounding box center [1220, 360] width 128 height 36
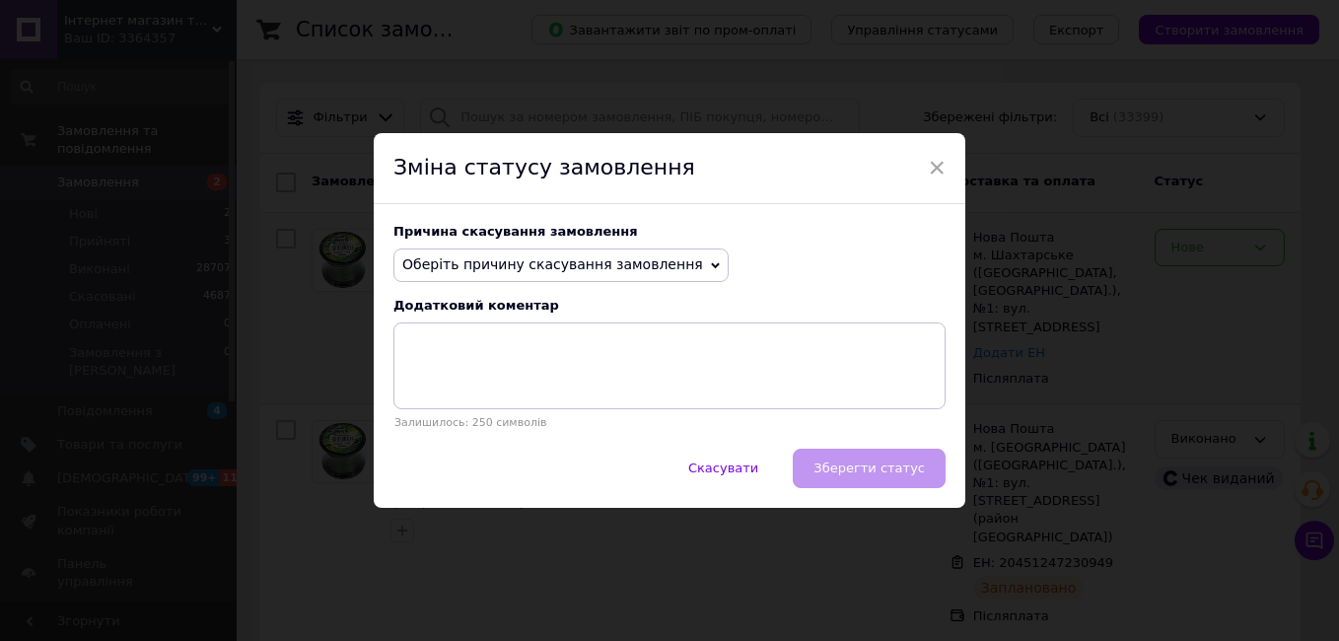
click at [584, 256] on span "Оберіть причину скасування замовлення" at bounding box center [552, 264] width 301 height 16
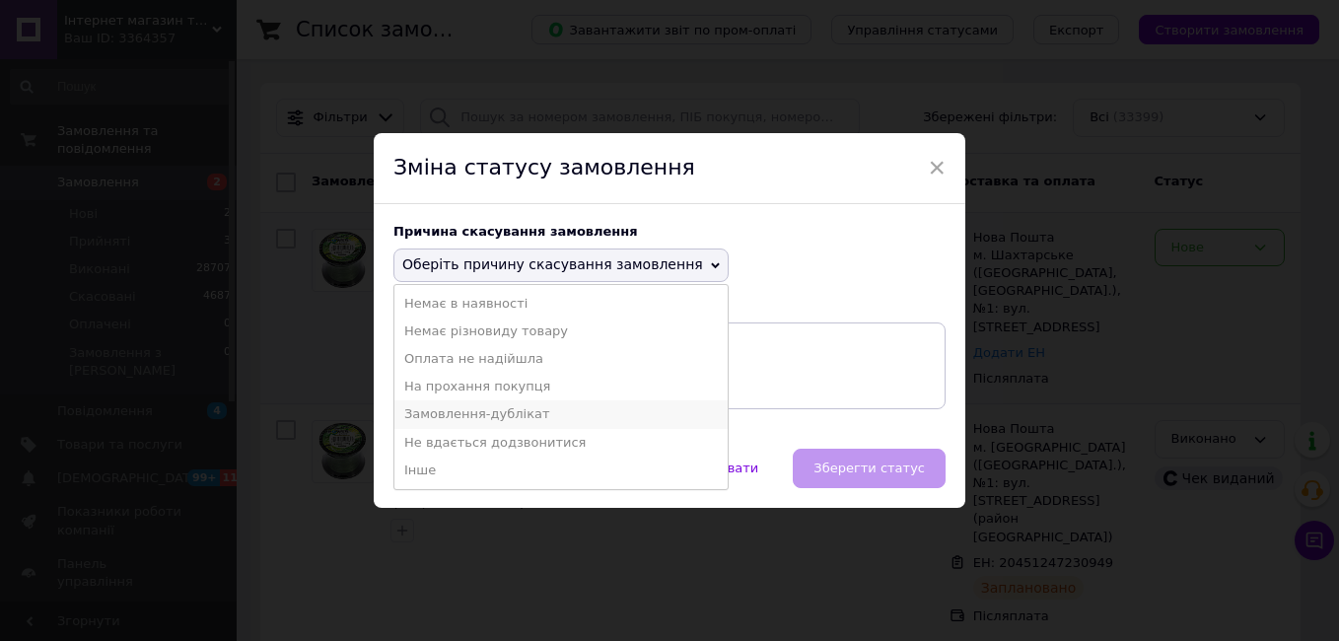
click at [465, 409] on li "Замовлення-дублікат" at bounding box center [560, 414] width 333 height 28
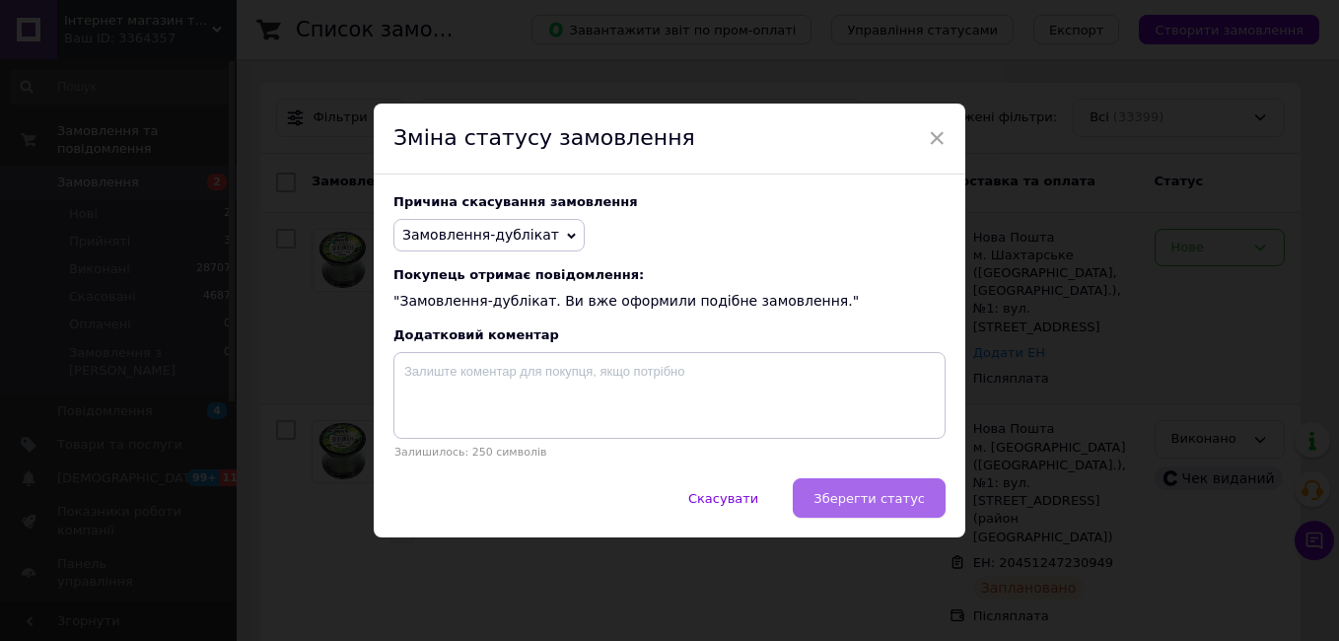
click at [859, 494] on span "Зберегти статус" at bounding box center [869, 498] width 111 height 15
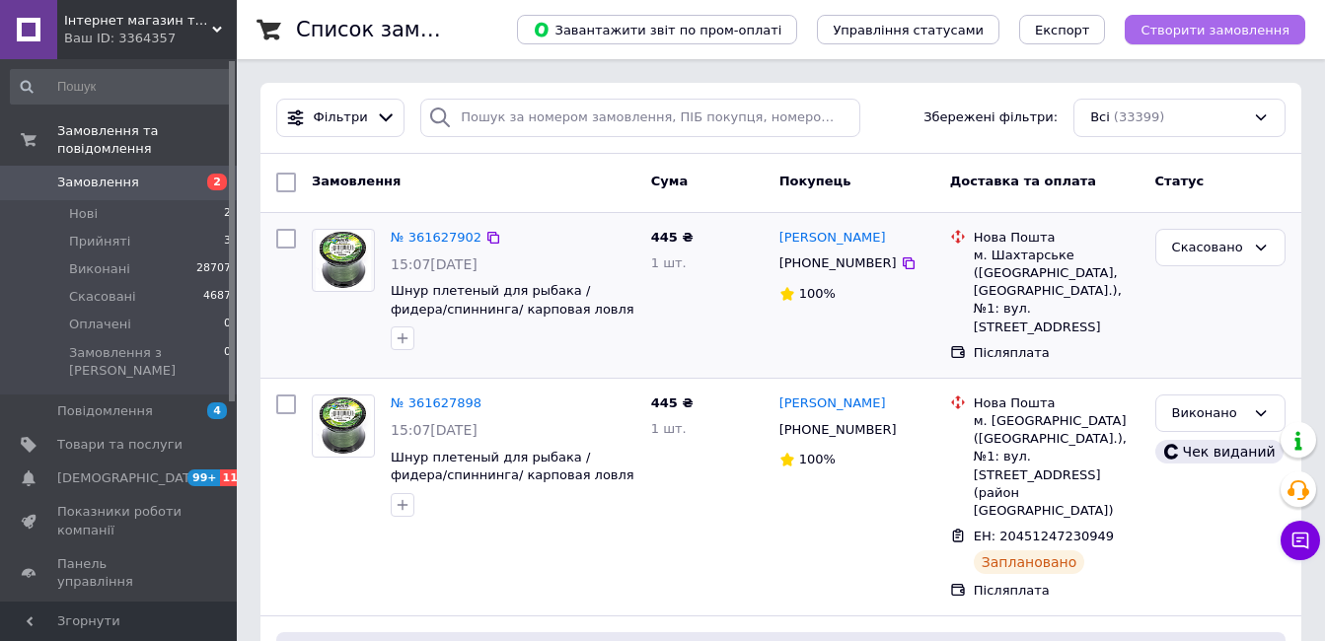
click at [1168, 39] on button "Створити замовлення" at bounding box center [1214, 30] width 180 height 30
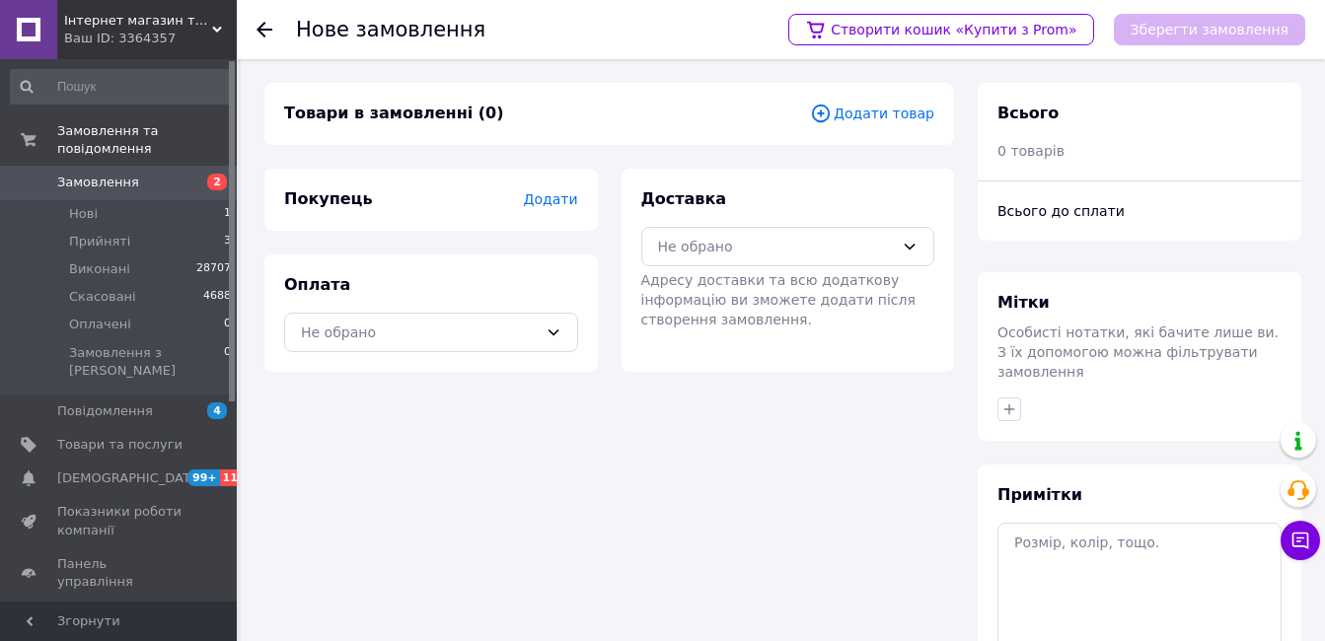
click at [911, 113] on span "Додати товар" at bounding box center [872, 114] width 124 height 22
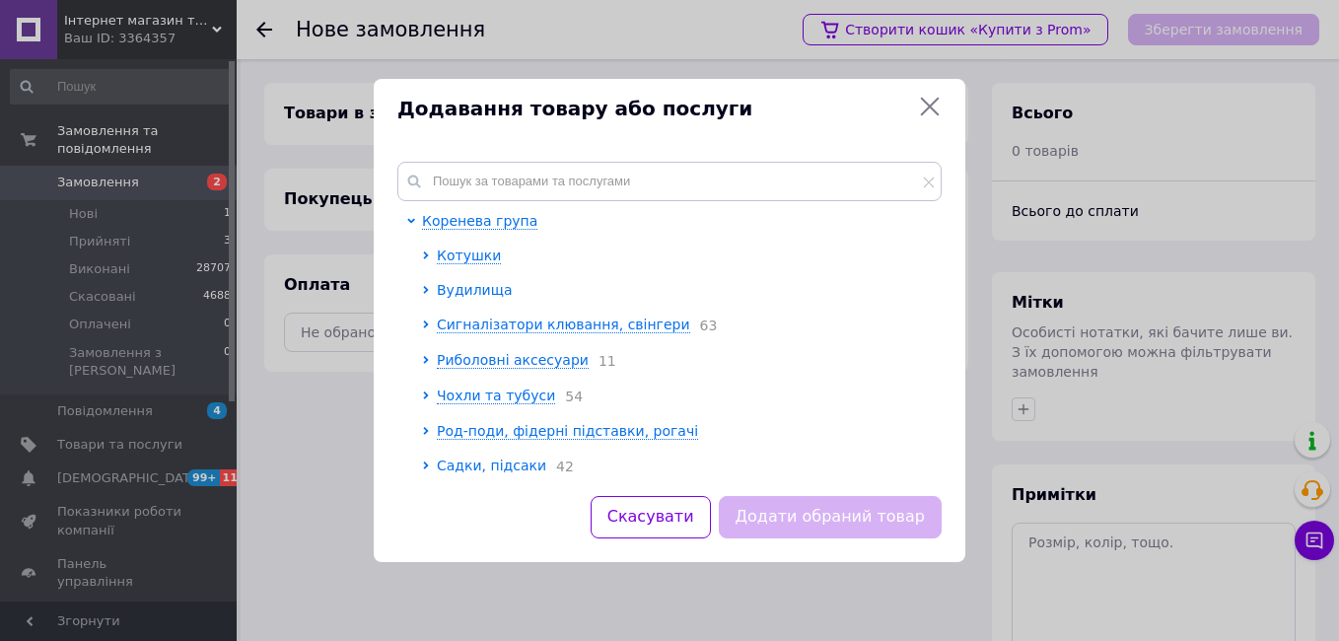
click at [471, 297] on span "Вудилища" at bounding box center [474, 290] width 75 height 16
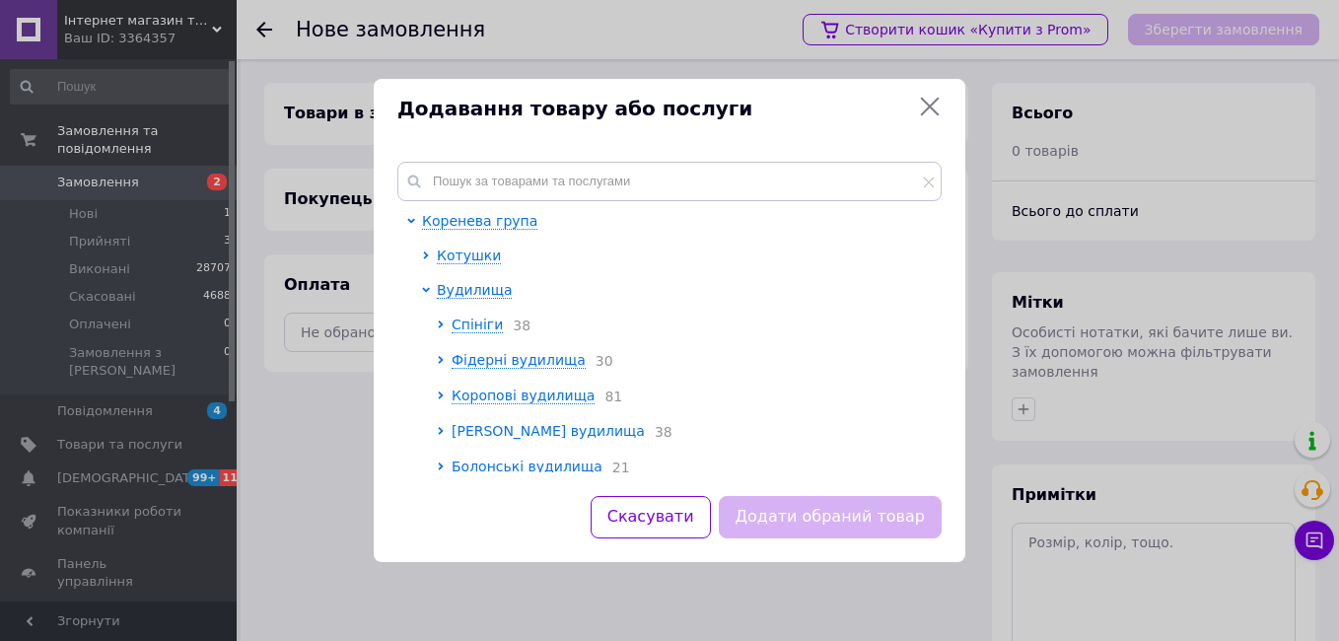
click at [490, 425] on span "[PERSON_NAME] вудилища" at bounding box center [548, 431] width 193 height 16
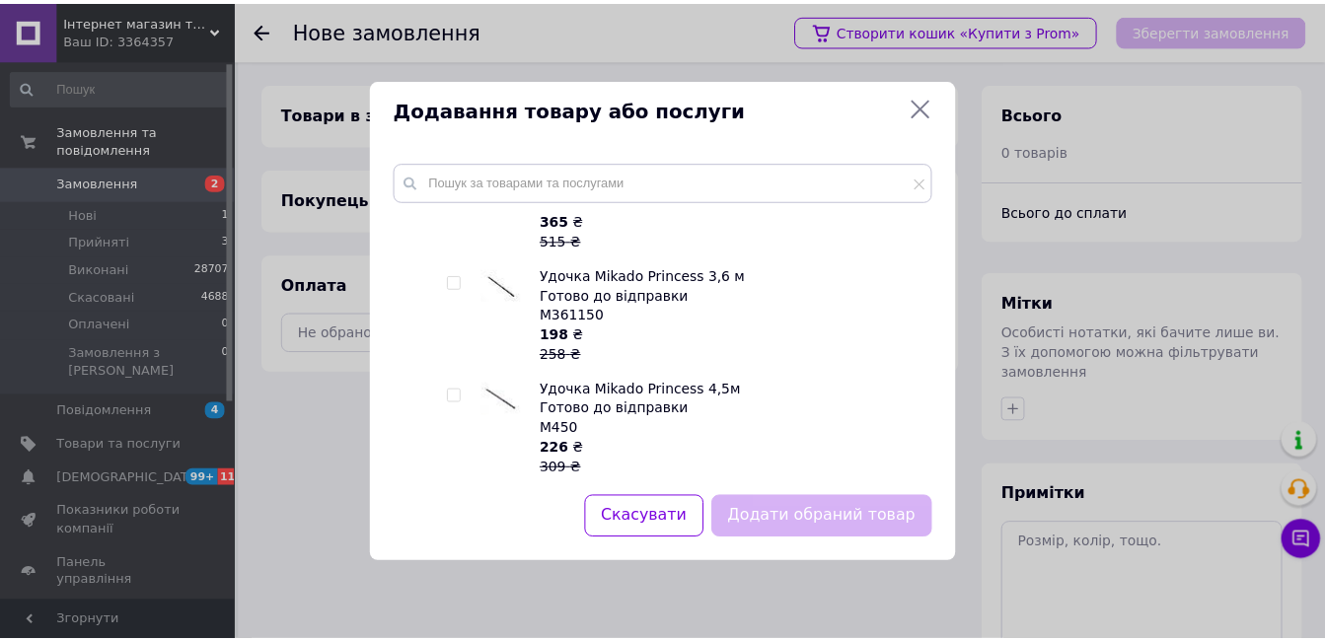
scroll to position [360, 0]
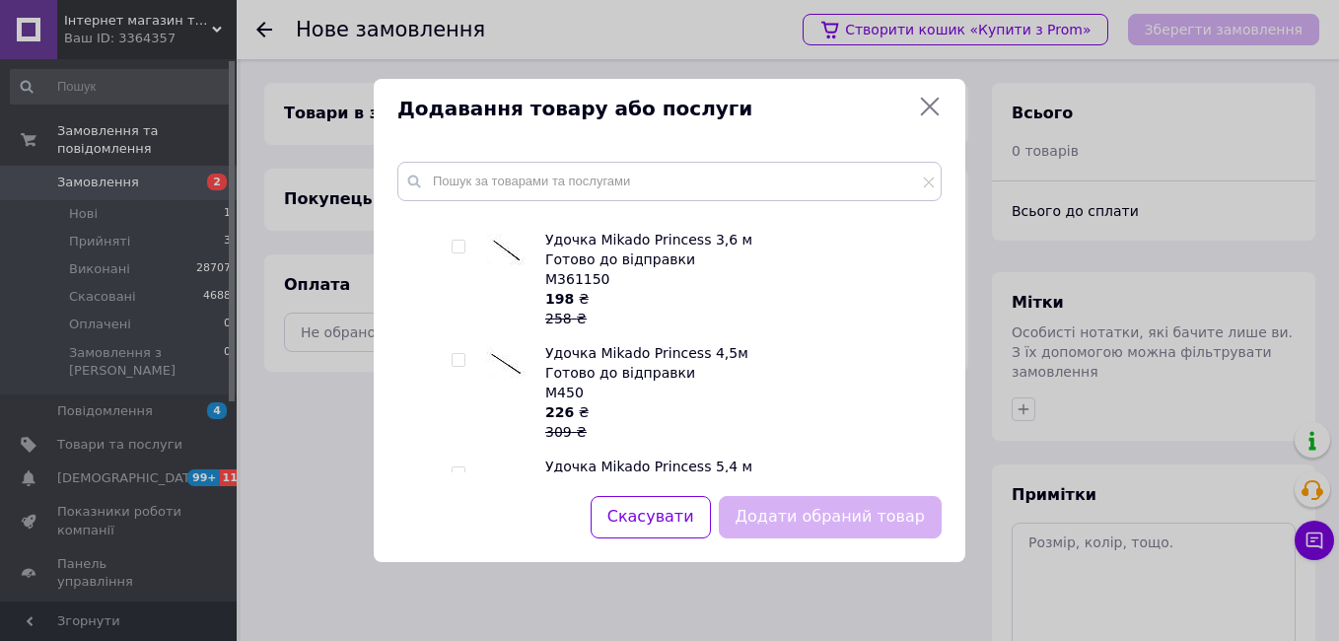
click at [458, 356] on input "checkbox" at bounding box center [458, 360] width 13 height 13
checkbox input "true"
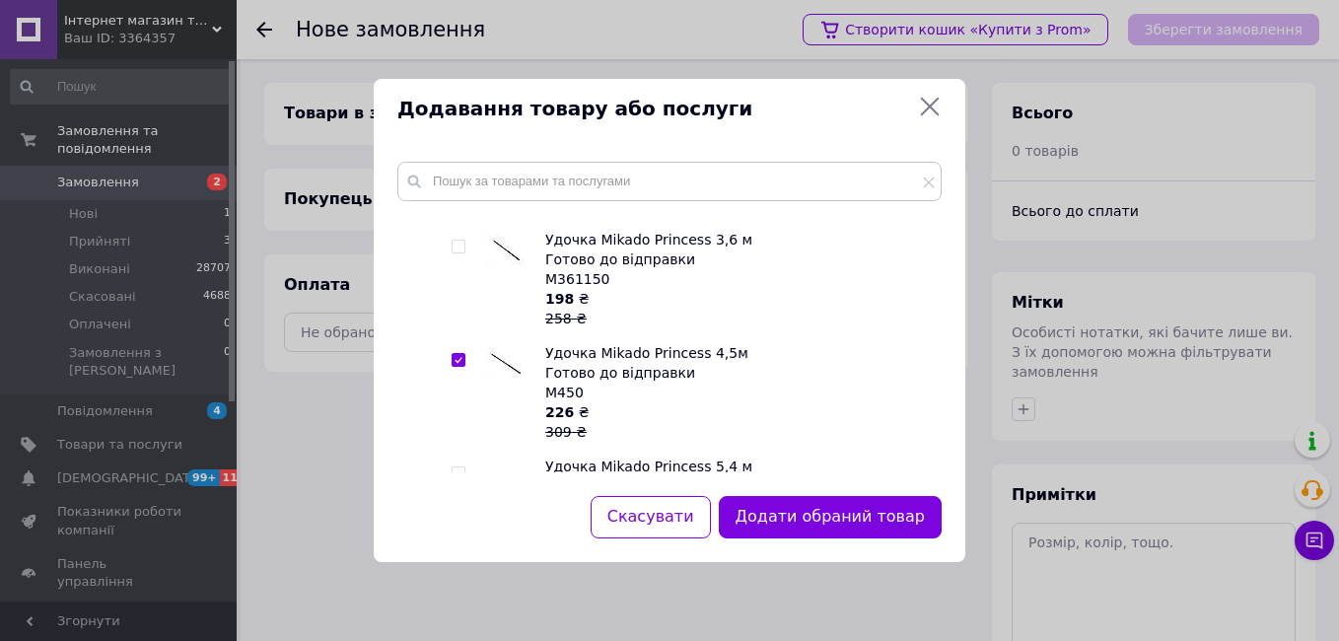
click at [456, 472] on input "checkbox" at bounding box center [458, 473] width 13 height 13
checkbox input "true"
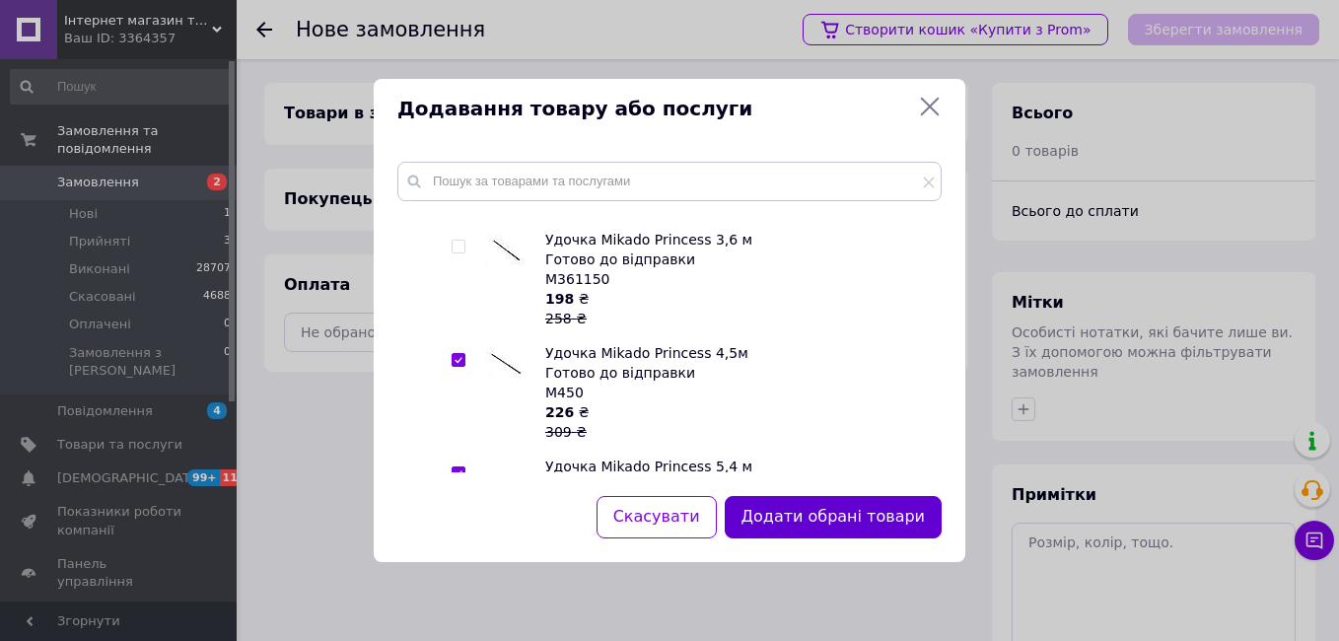
click at [794, 521] on button "Додати обрані товари" at bounding box center [833, 517] width 217 height 42
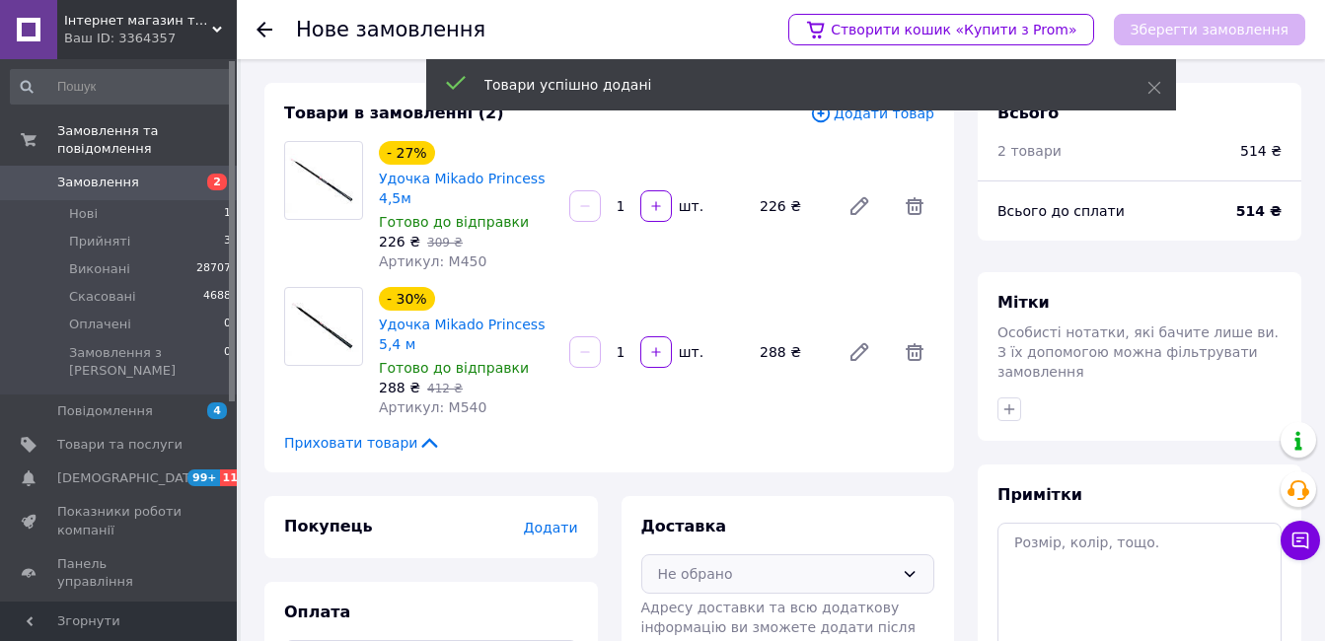
click at [726, 567] on div "Не обрано" at bounding box center [776, 574] width 237 height 22
click at [699, 611] on span "Нова Пошта (платна)" at bounding box center [802, 617] width 231 height 20
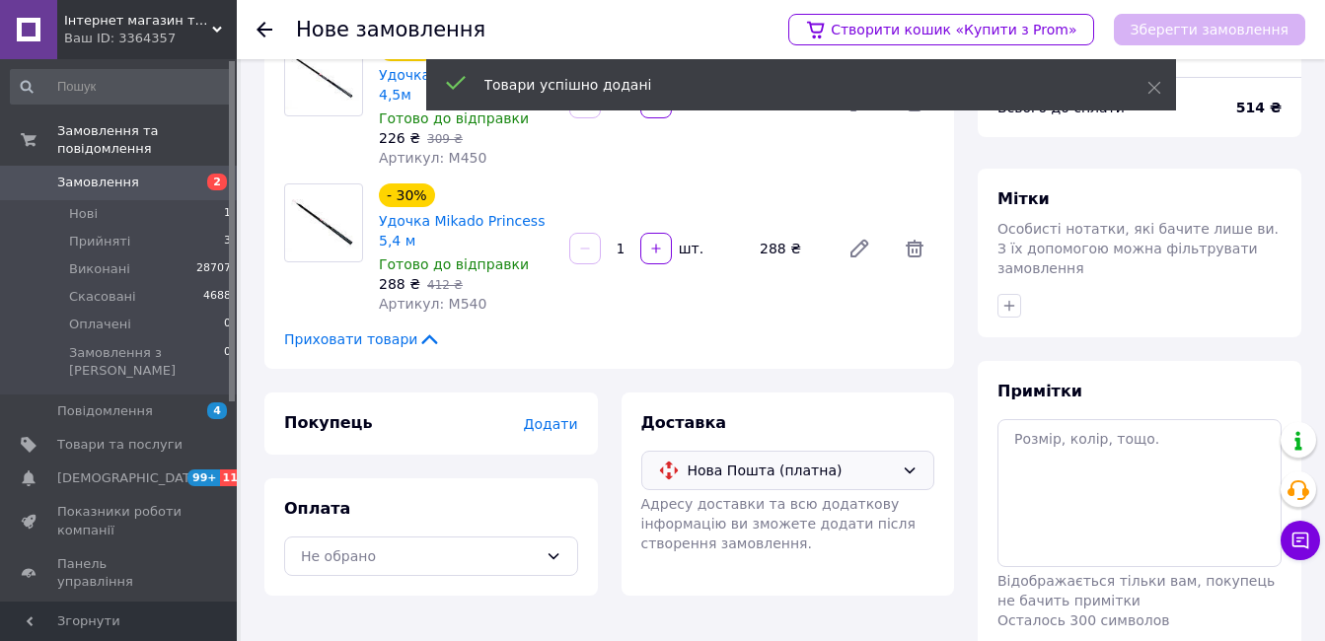
scroll to position [172, 0]
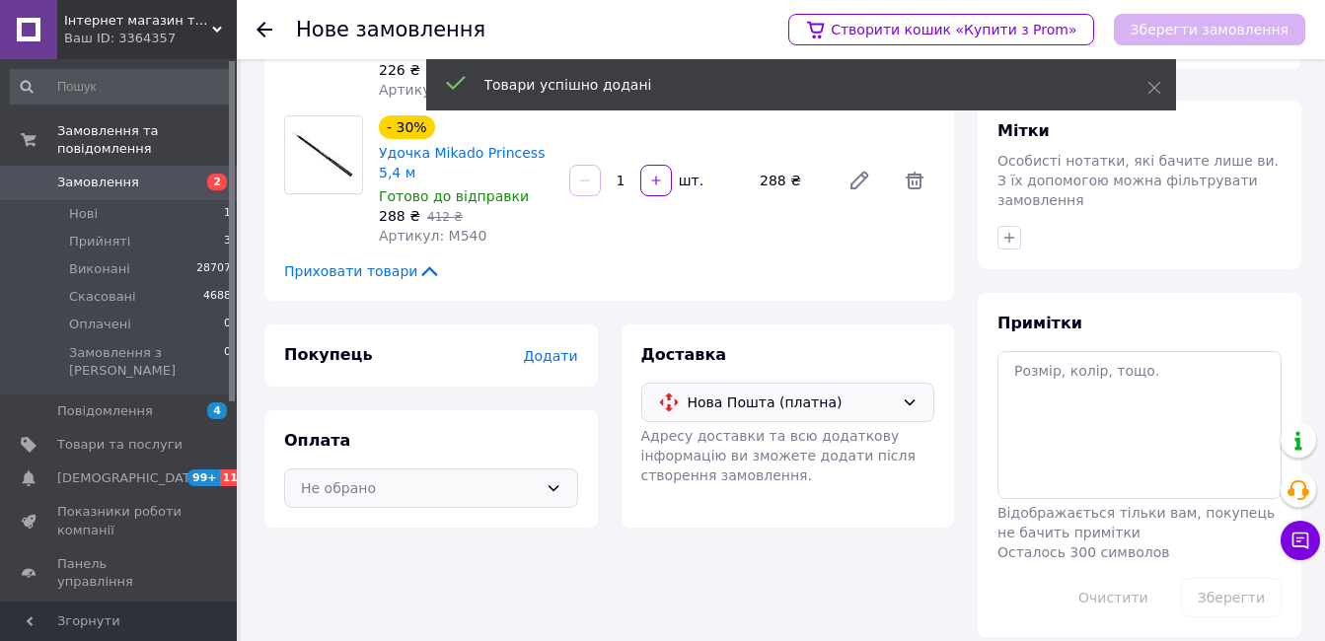
click at [521, 488] on div "Не обрано" at bounding box center [419, 488] width 237 height 22
click at [452, 567] on span "Післяплата" at bounding box center [445, 568] width 231 height 20
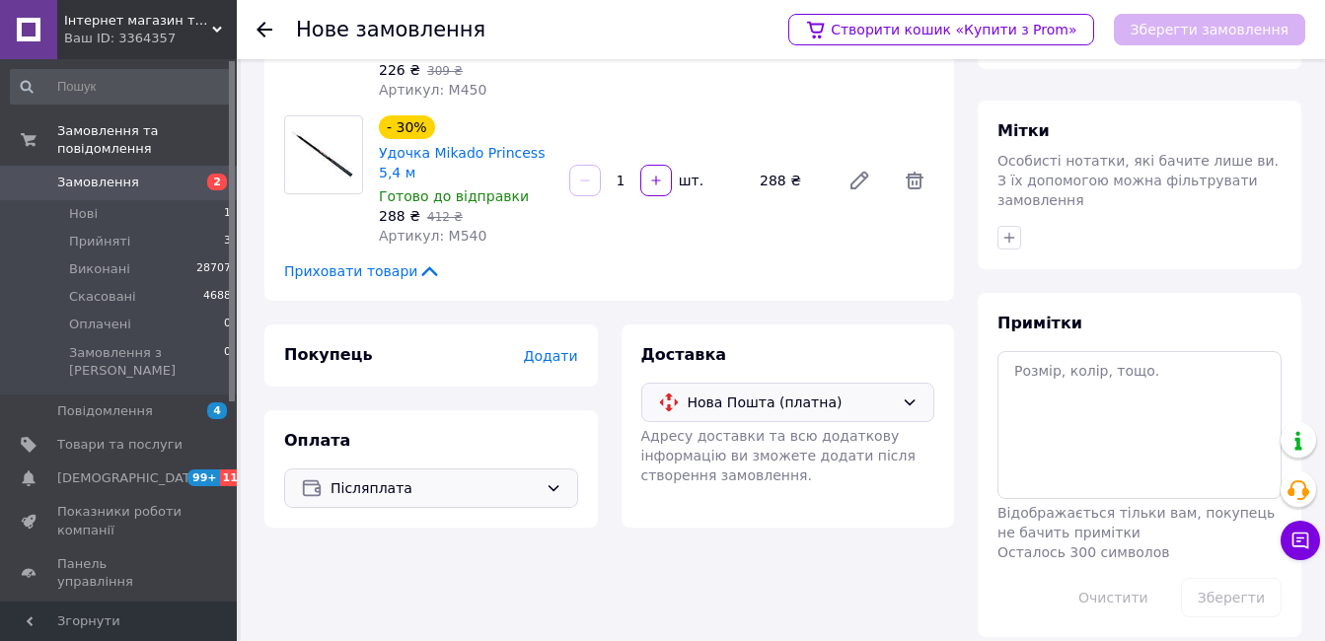
drag, startPoint x: 553, startPoint y: 370, endPoint x: 555, endPoint y: 359, distance: 11.0
click at [553, 369] on div "Покупець Додати" at bounding box center [430, 355] width 333 height 62
click at [556, 356] on span "Додати" at bounding box center [550, 356] width 54 height 16
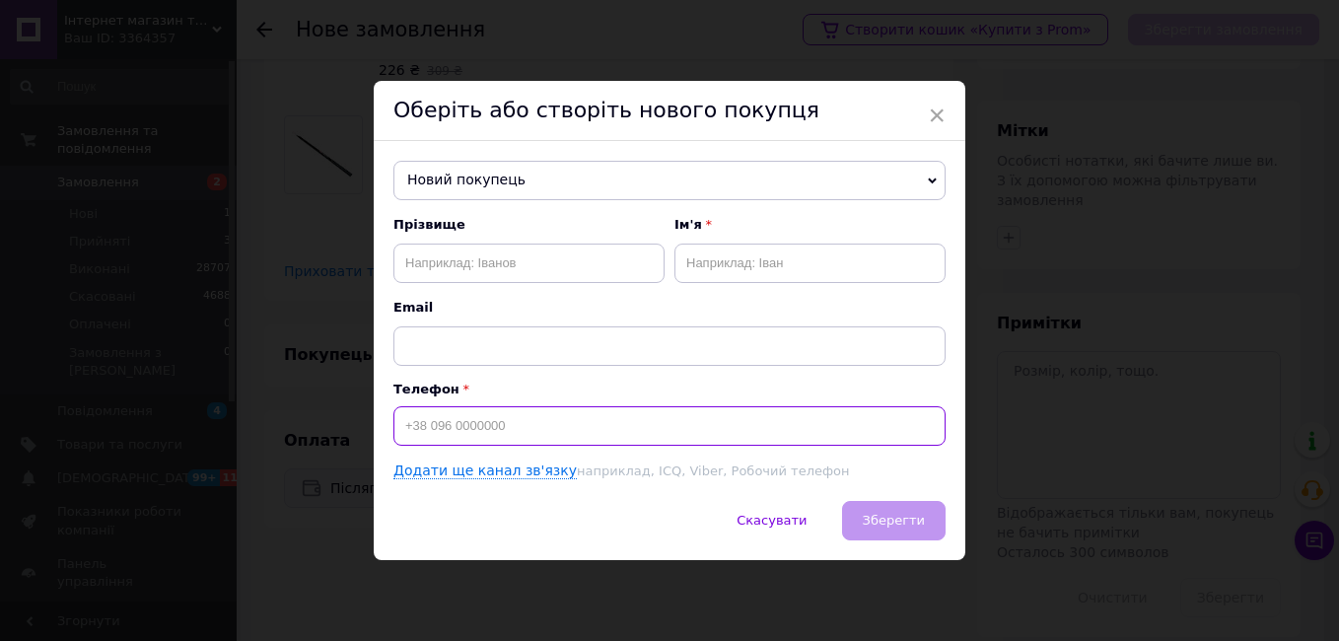
click at [530, 437] on input at bounding box center [670, 425] width 552 height 39
type input "[PHONE_NUMBER]"
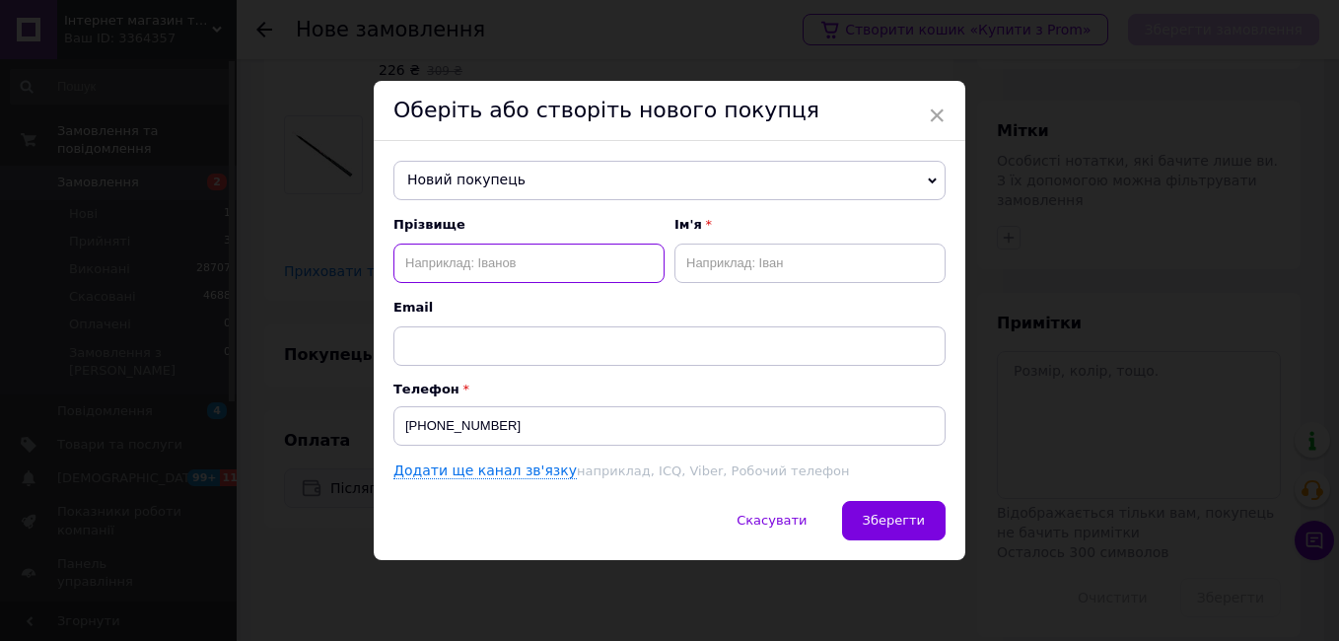
click at [500, 273] on input "text" at bounding box center [529, 263] width 271 height 39
type input "стренада"
drag, startPoint x: 860, startPoint y: 270, endPoint x: 852, endPoint y: 260, distance: 12.6
click at [857, 269] on input "text" at bounding box center [810, 263] width 271 height 39
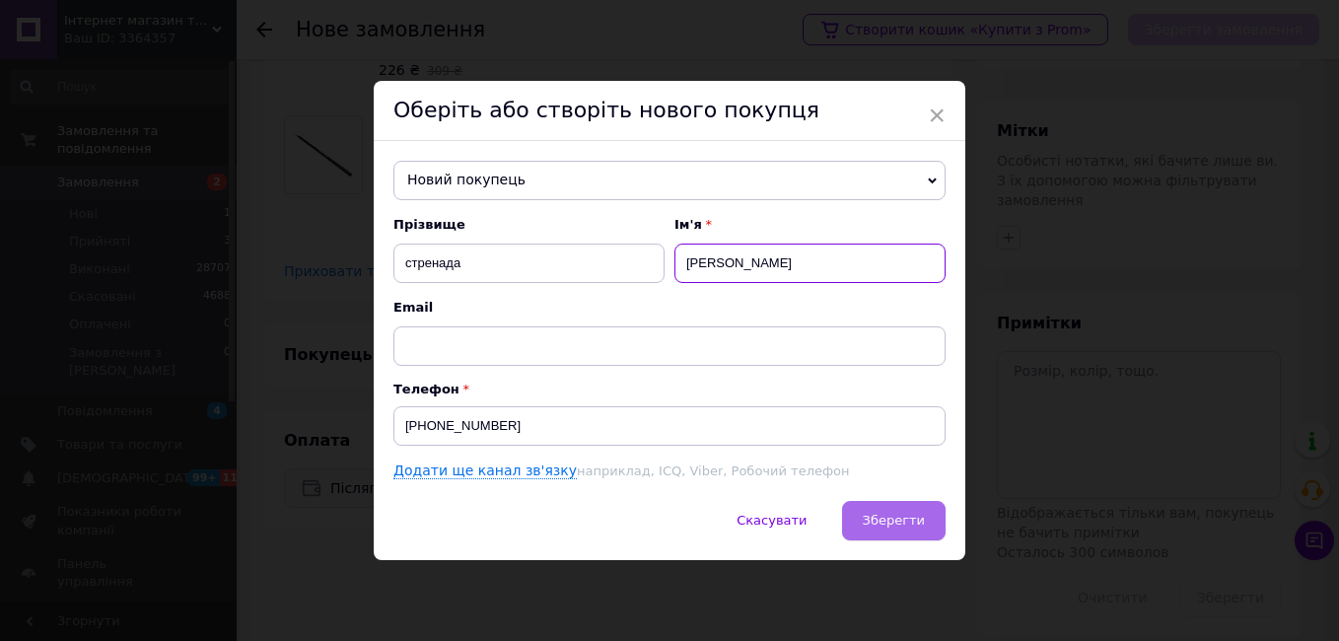
type input "[PERSON_NAME]"
click at [875, 517] on span "Зберегти" at bounding box center [894, 520] width 62 height 15
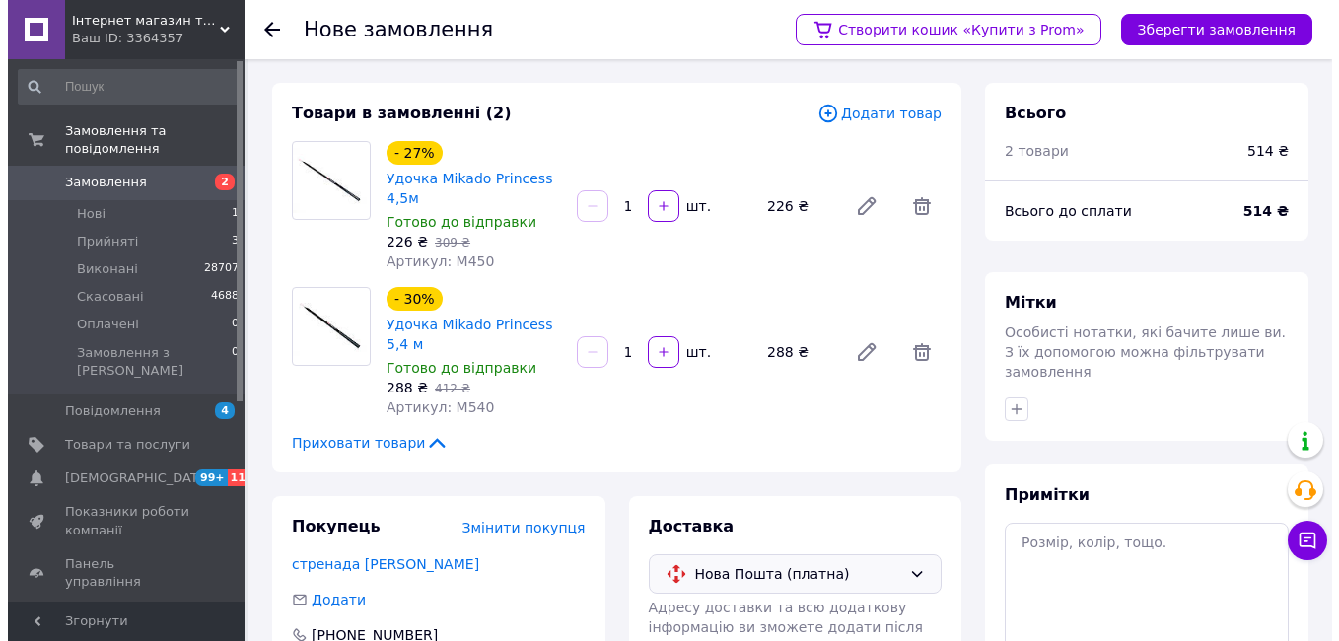
scroll to position [228, 0]
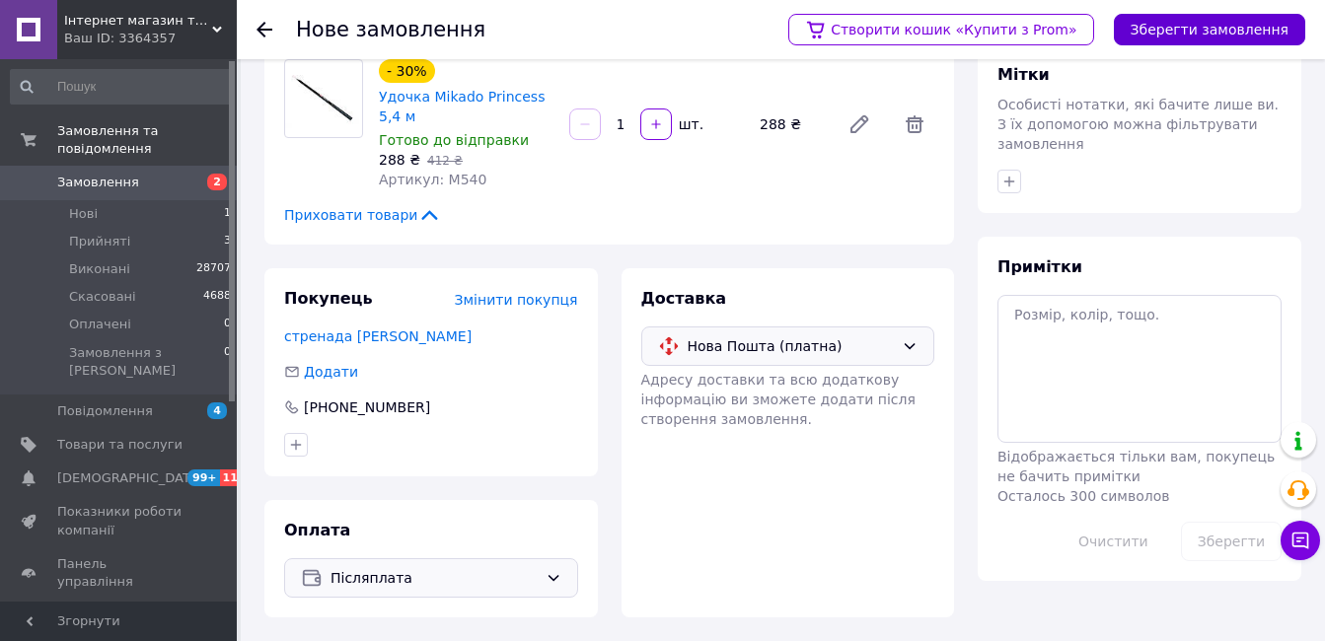
click at [1199, 30] on button "Зберегти замовлення" at bounding box center [1208, 30] width 191 height 32
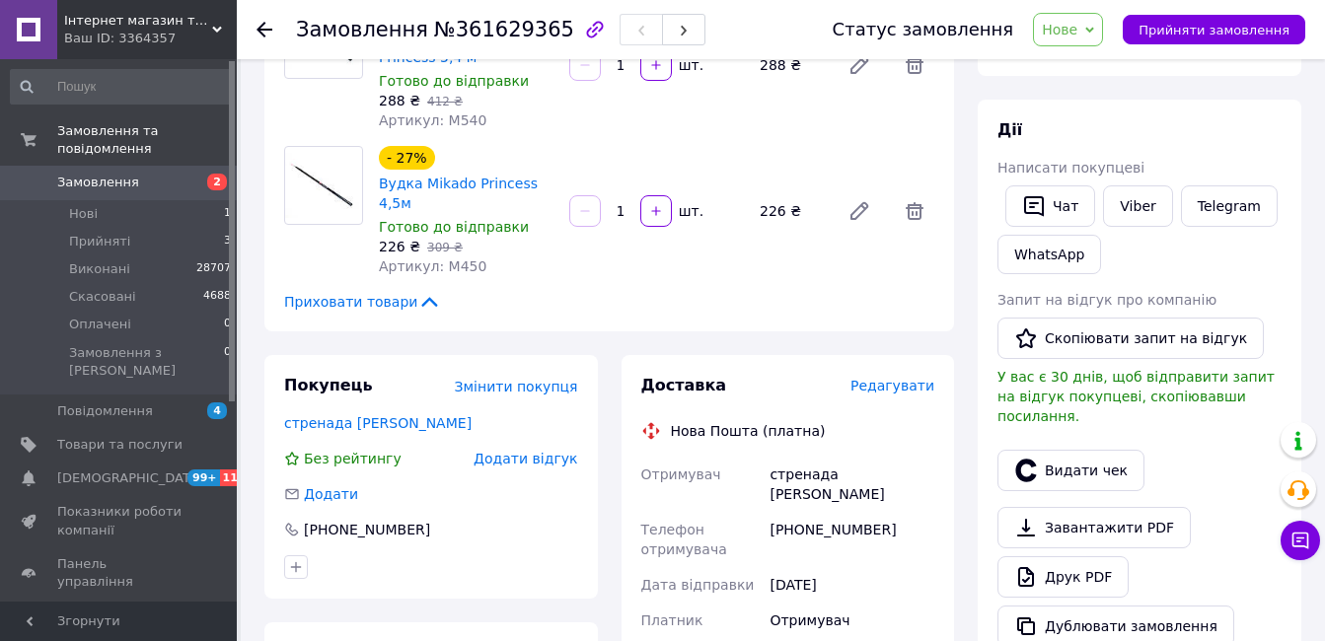
click at [882, 378] on span "Редагувати" at bounding box center [892, 386] width 84 height 16
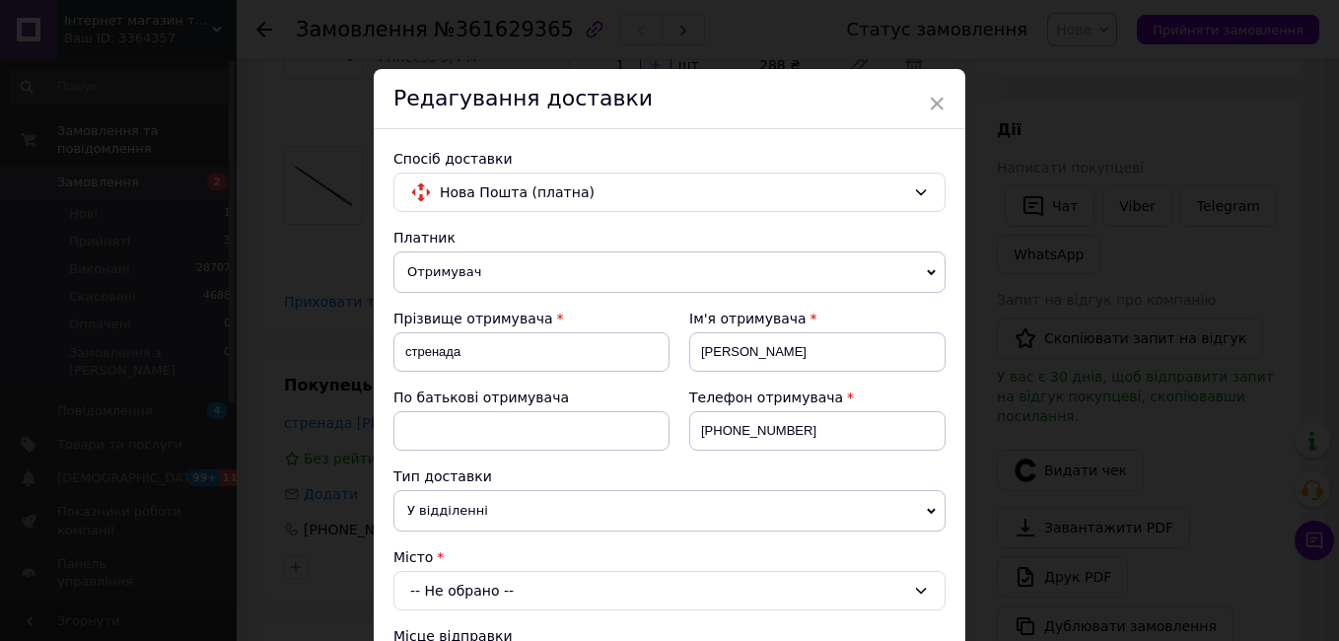
click at [480, 608] on div "-- Не обрано --" at bounding box center [670, 590] width 552 height 39
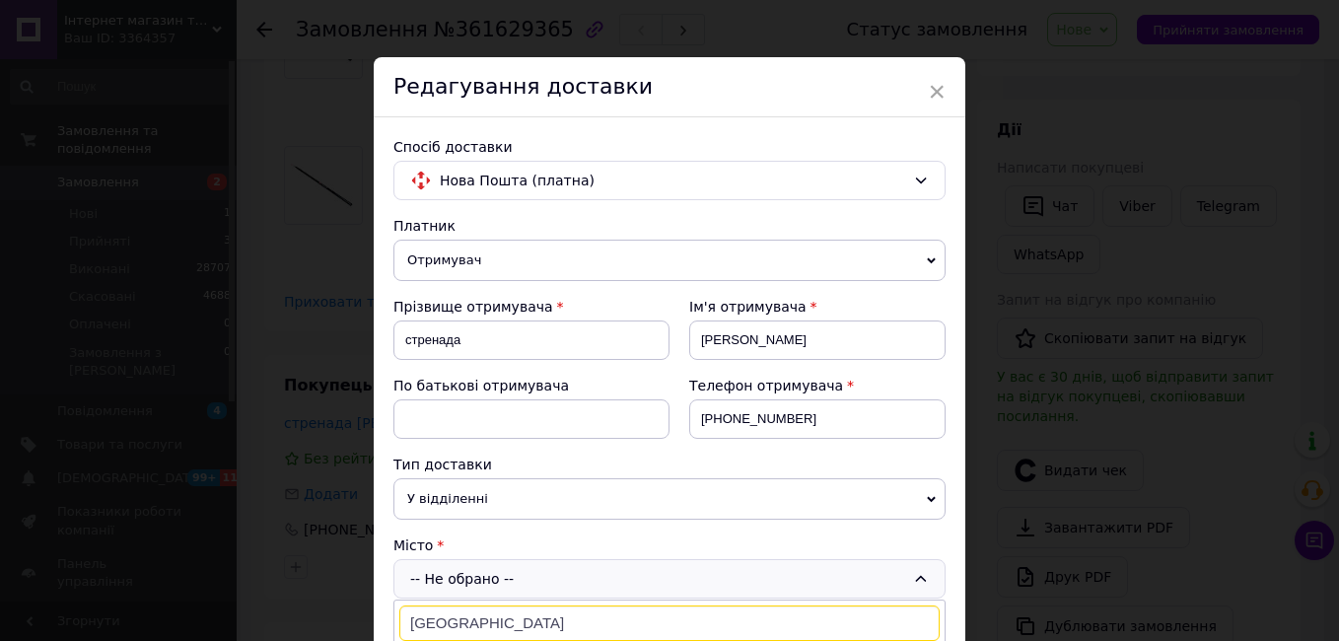
scroll to position [505, 0]
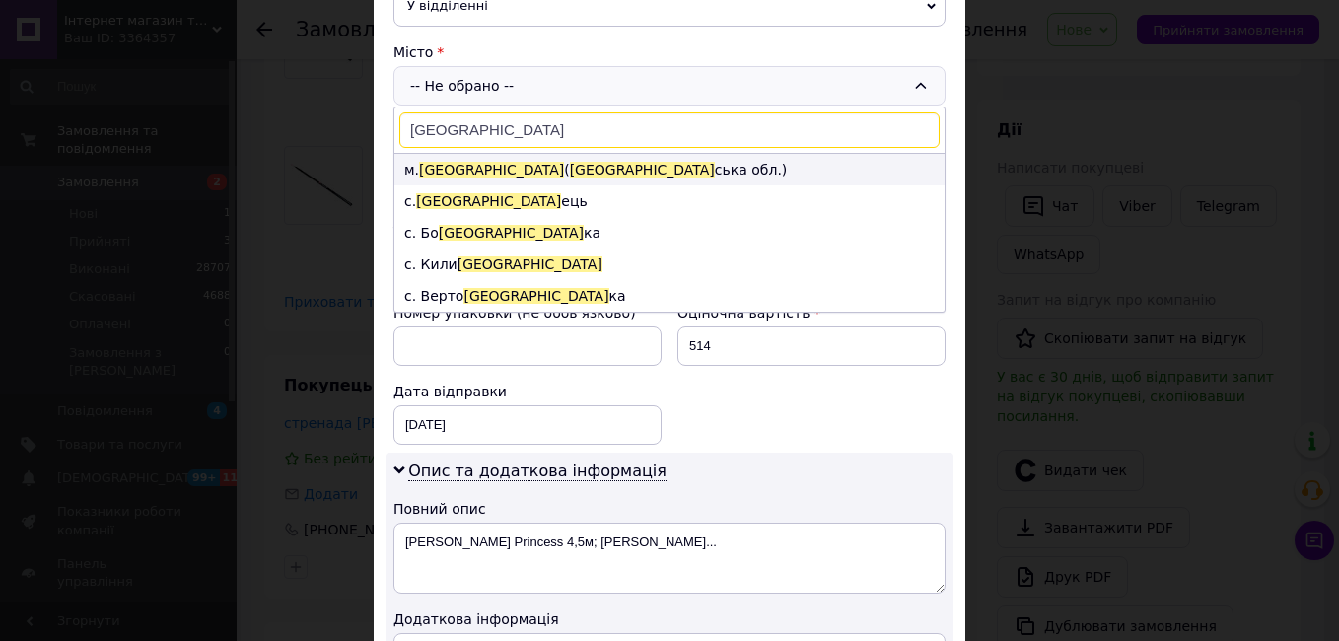
type input "[GEOGRAPHIC_DATA]"
click at [570, 172] on span "[GEOGRAPHIC_DATA]" at bounding box center [642, 170] width 145 height 16
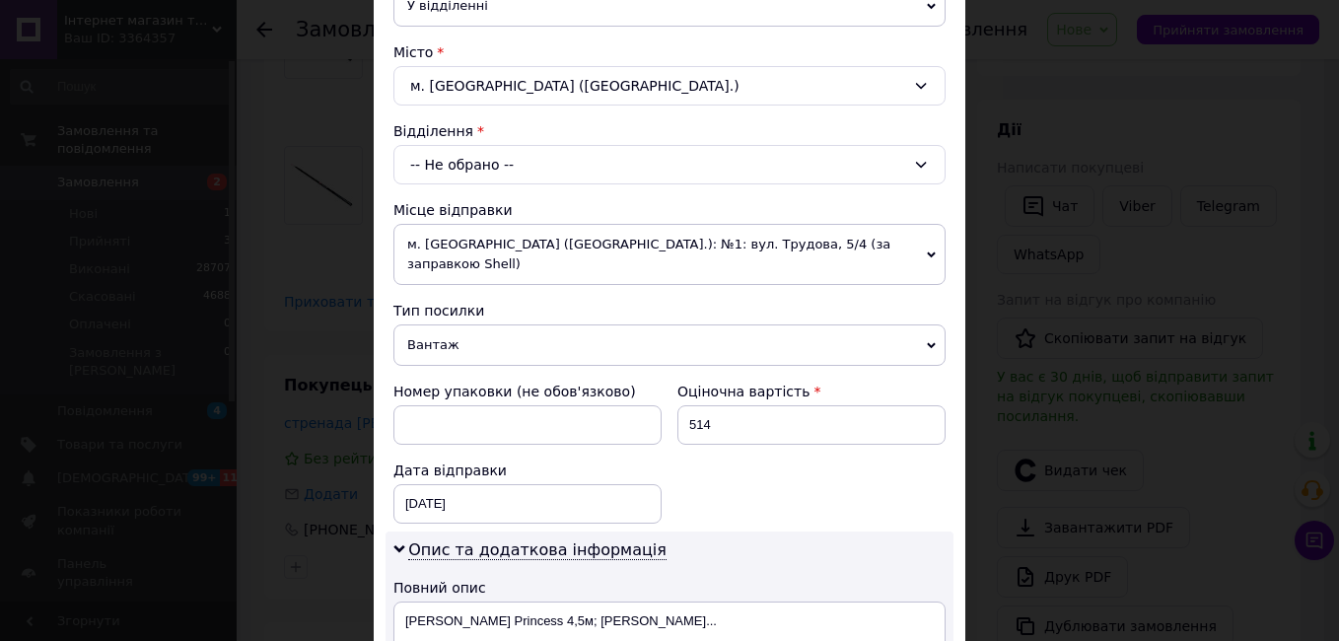
click at [431, 169] on div "-- Не обрано --" at bounding box center [670, 164] width 552 height 39
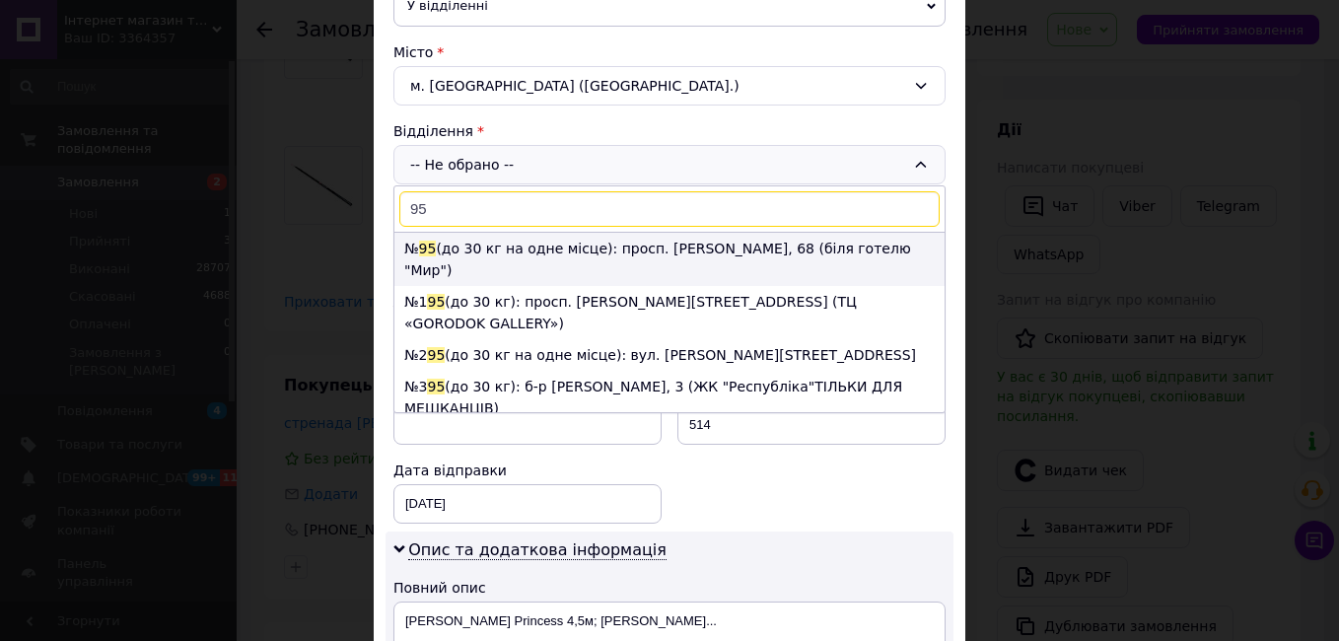
type input "95"
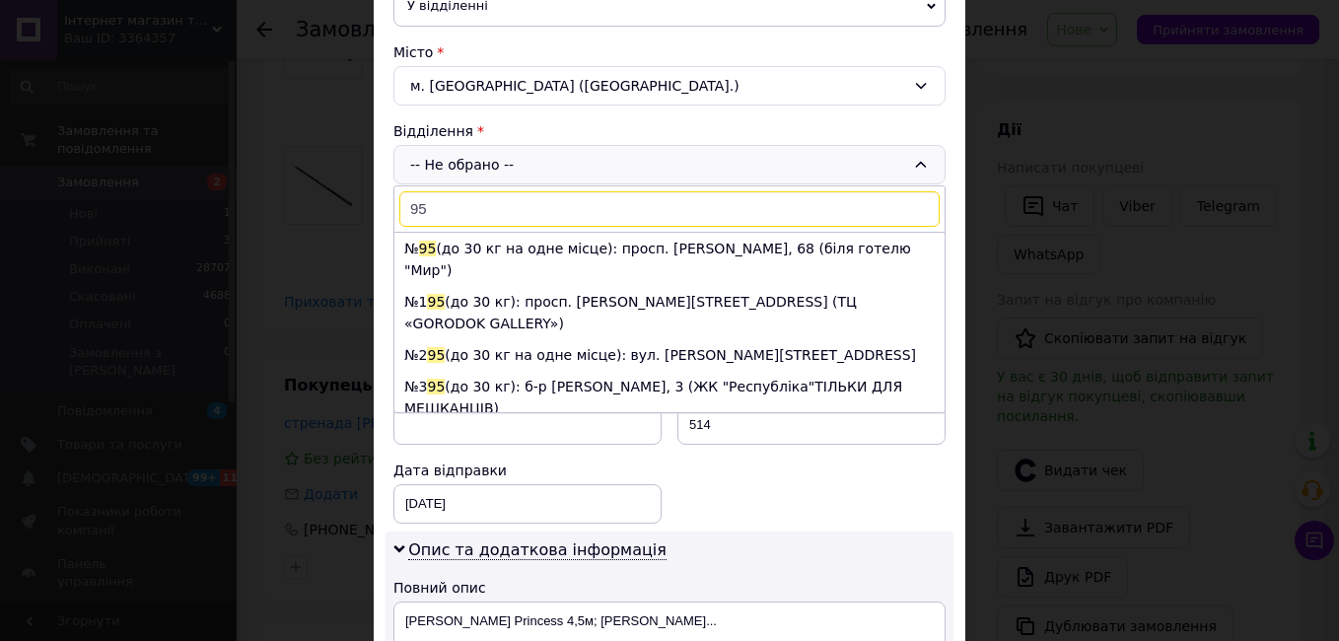
click at [449, 259] on li "№ 95 (до 30 кг на одне місце): просп. [PERSON_NAME], 68 (біля готелю "Мир")" at bounding box center [669, 259] width 550 height 53
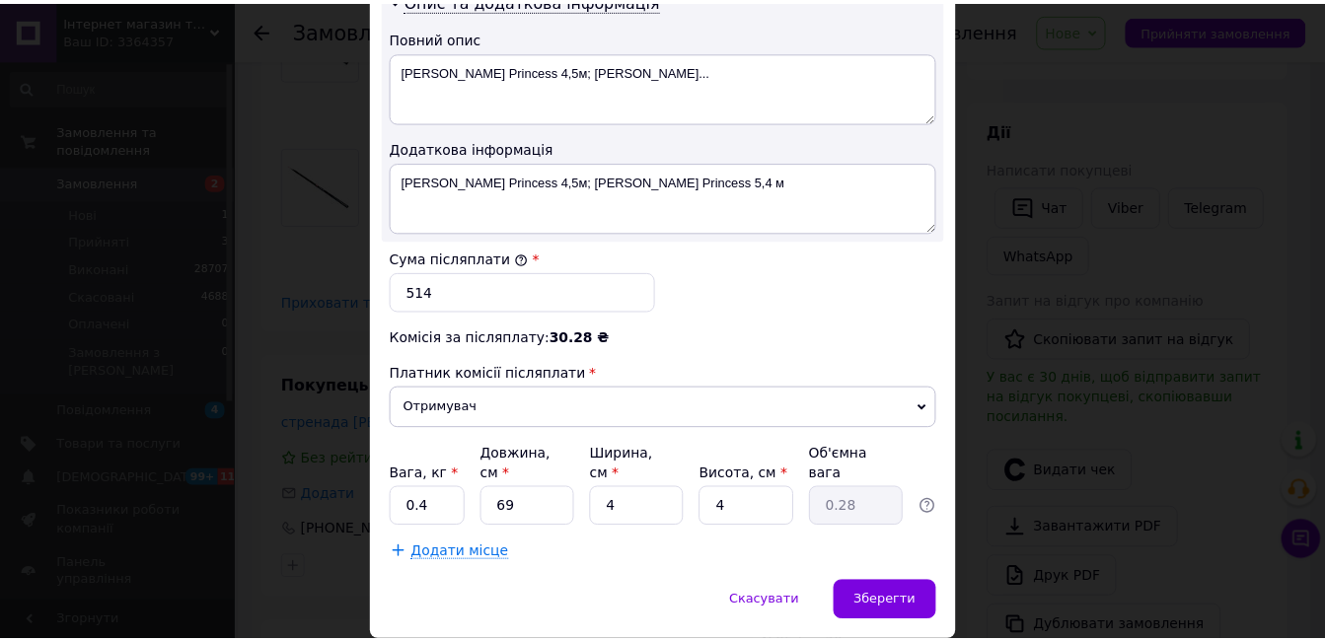
scroll to position [1085, 0]
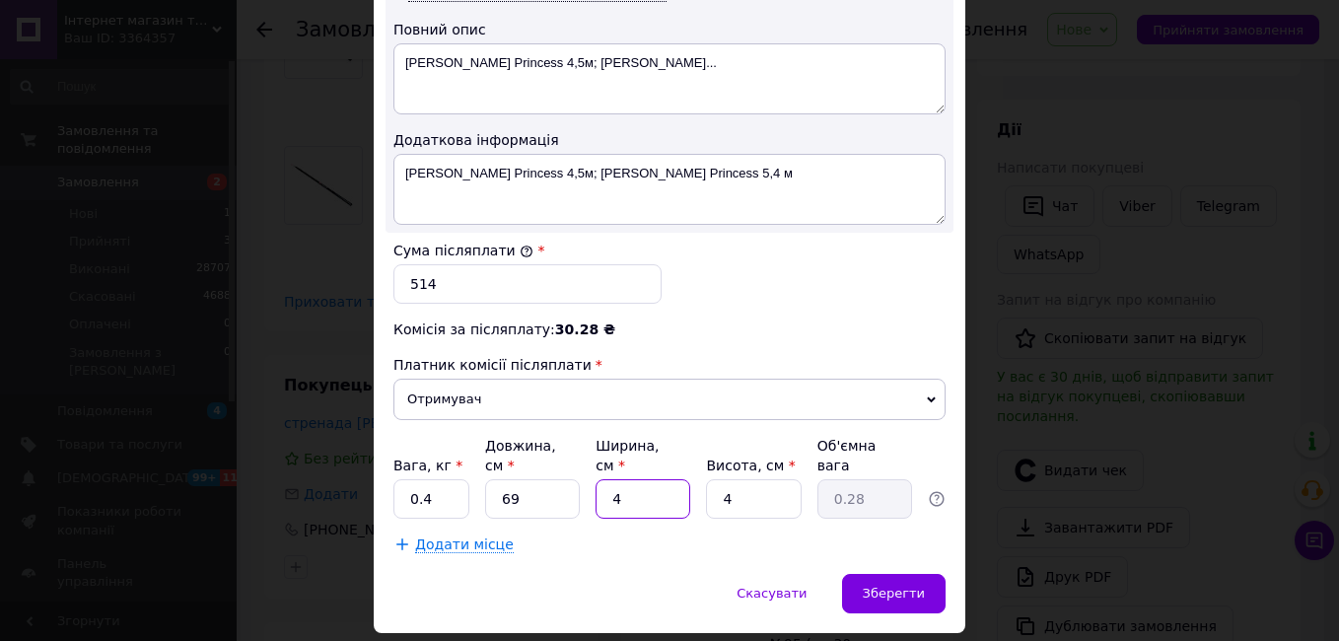
drag, startPoint x: 609, startPoint y: 428, endPoint x: 791, endPoint y: 477, distance: 189.0
click at [609, 479] on input "4" at bounding box center [643, 498] width 95 height 39
type input "14"
type input "0.97"
type input "14"
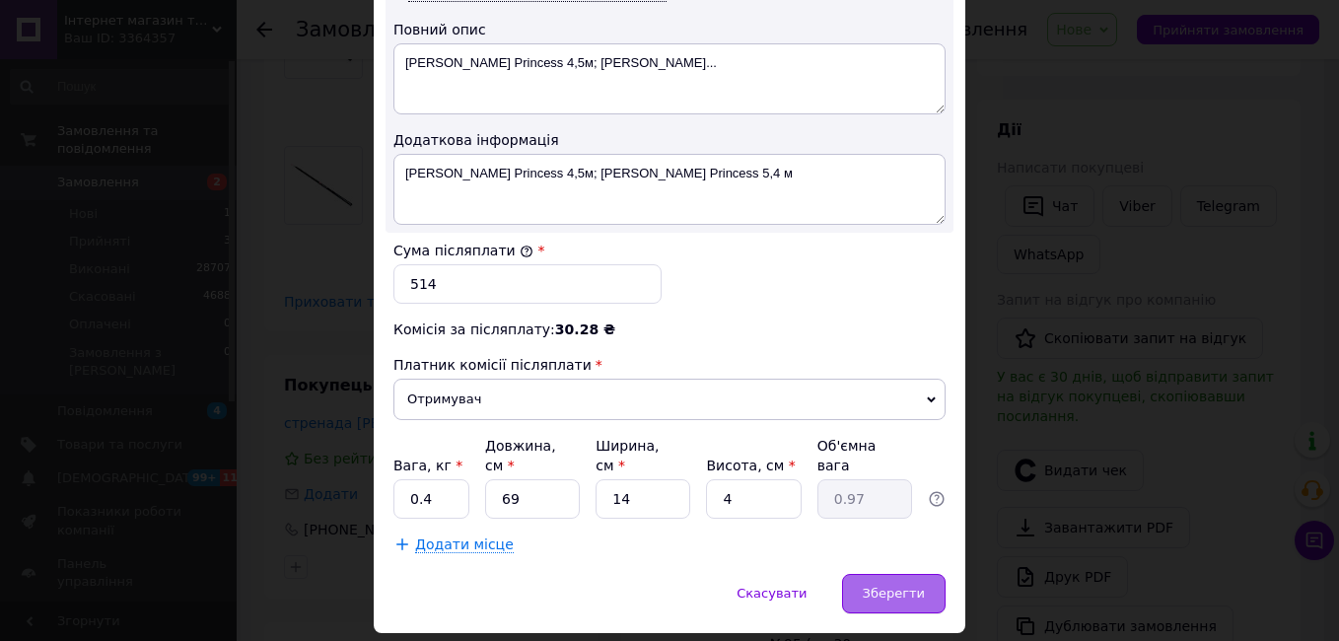
click at [940, 574] on div "Зберегти" at bounding box center [894, 593] width 104 height 39
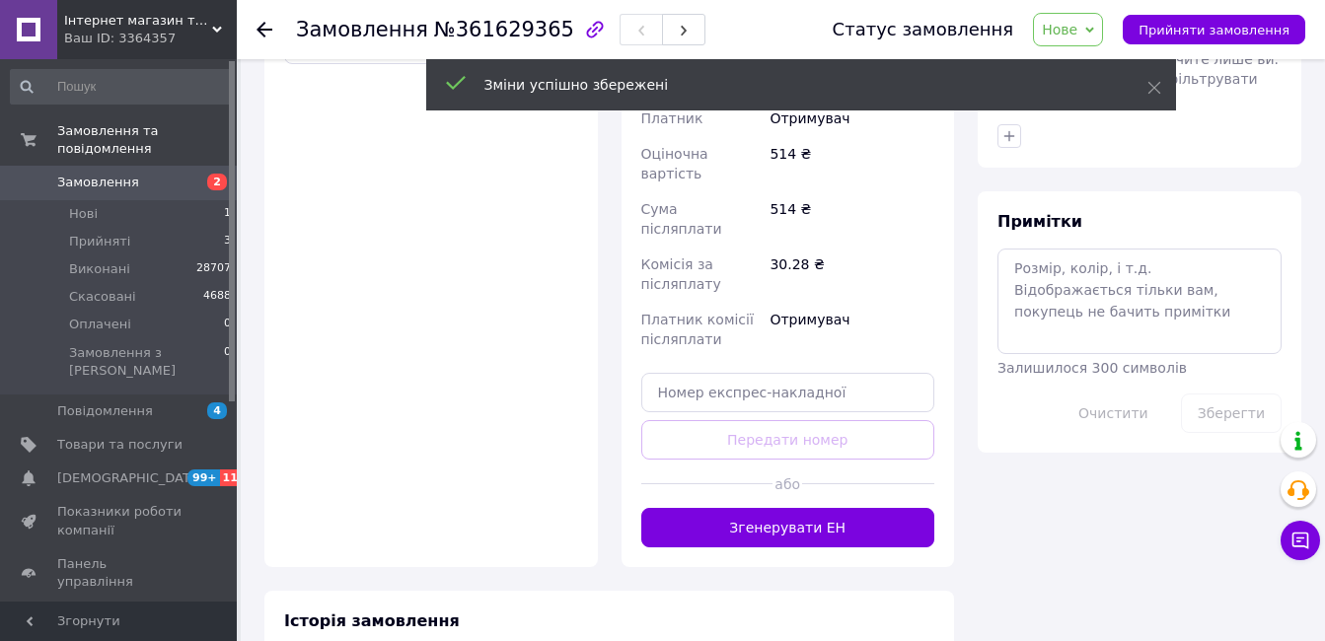
scroll to position [391, 0]
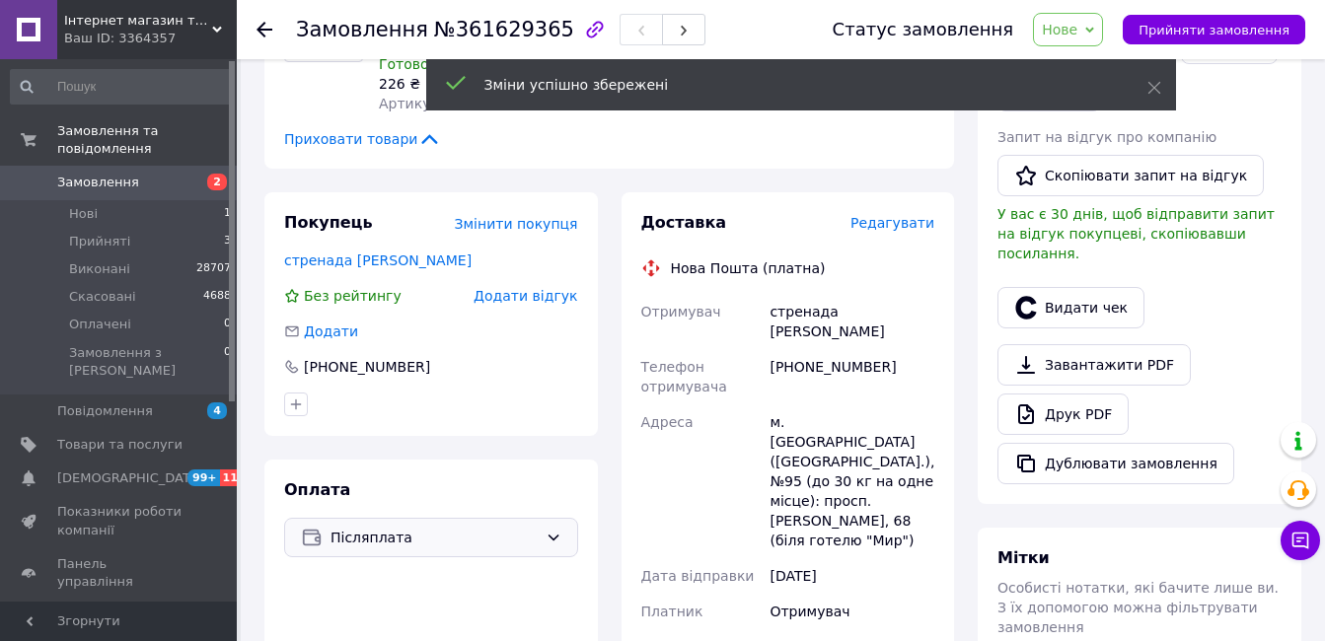
click at [414, 527] on span "Післяплата" at bounding box center [433, 538] width 207 height 22
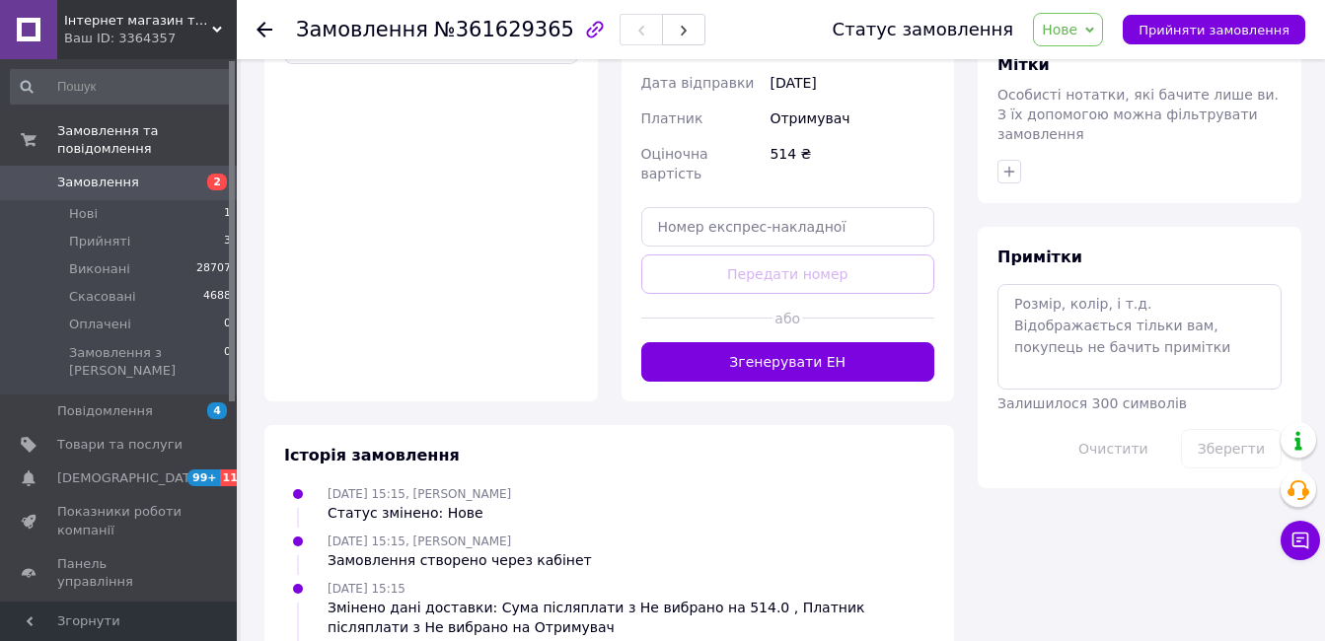
scroll to position [0, 0]
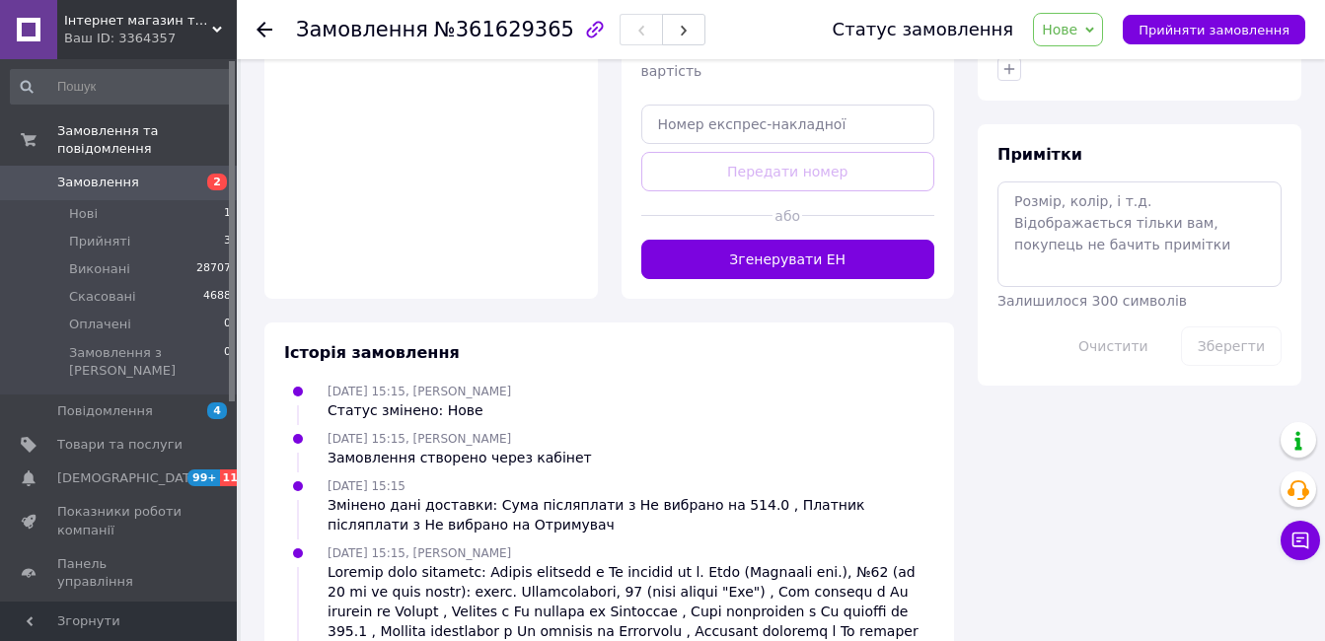
click at [780, 240] on button "Згенерувати ЕН" at bounding box center [788, 259] width 294 height 39
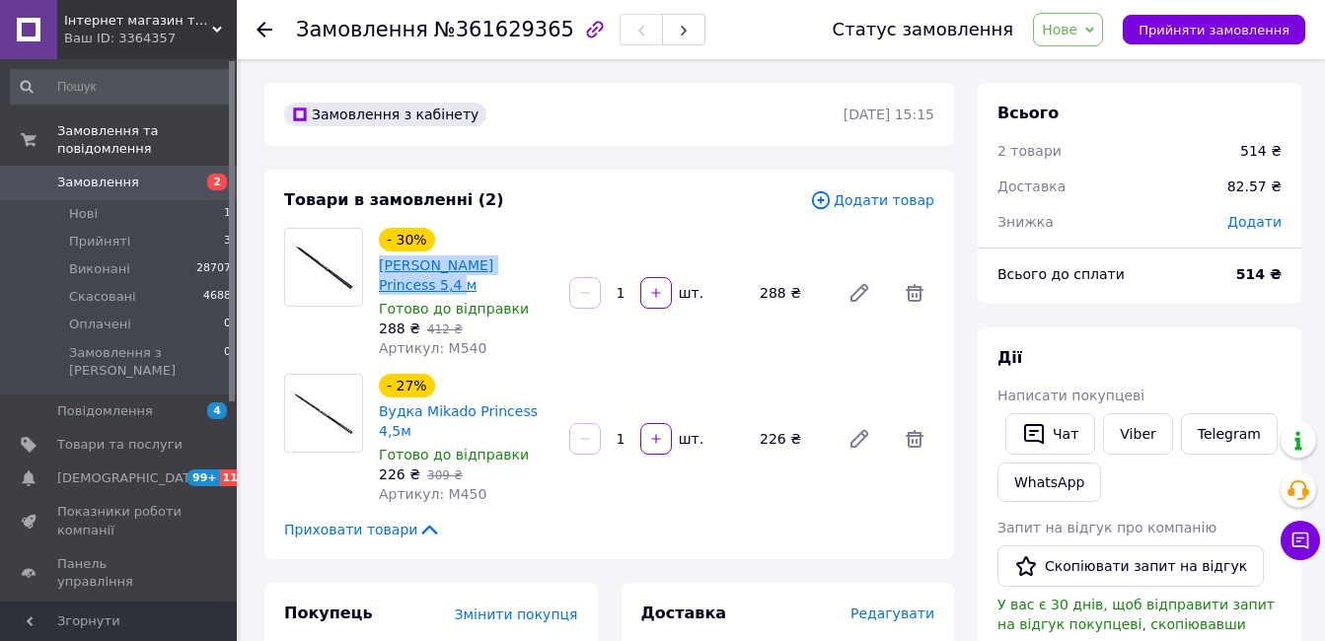
copy link "[PERSON_NAME] Princess 5,4 м"
drag, startPoint x: 493, startPoint y: 262, endPoint x: 379, endPoint y: 267, distance: 114.5
click at [378, 266] on div "- 30% Вудка Mikado Princess 5,4 м Готово до відправки 288 ₴   412 ₴ Артикул: M5…" at bounding box center [466, 293] width 190 height 138
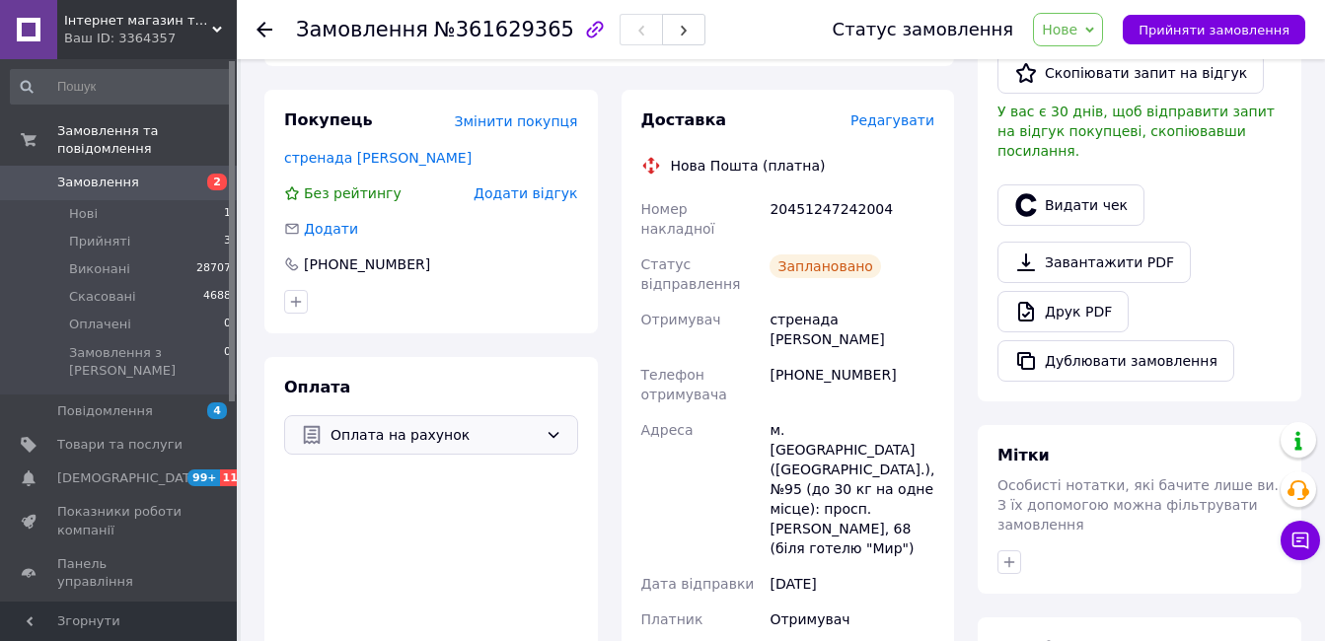
drag, startPoint x: 1070, startPoint y: 29, endPoint x: 1083, endPoint y: 89, distance: 61.5
click at [1072, 29] on span "Нове" at bounding box center [1059, 30] width 36 height 16
click at [1086, 100] on li "Виконано" at bounding box center [1079, 99] width 91 height 30
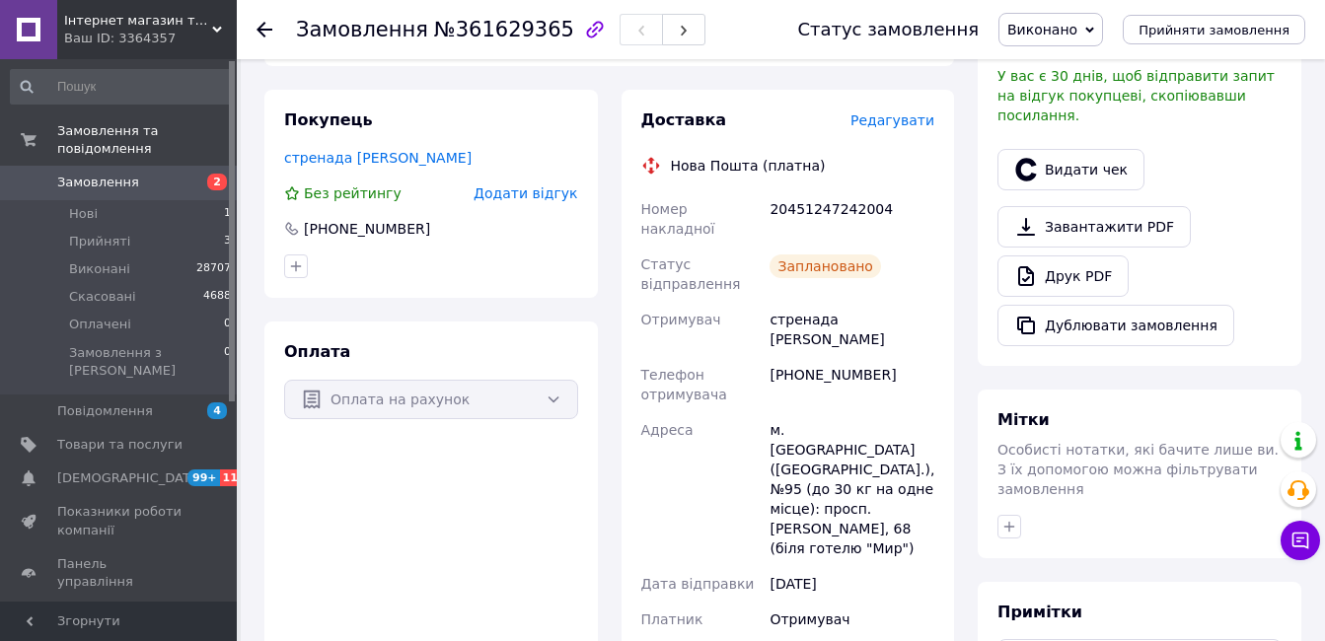
click at [102, 174] on span "Замовлення" at bounding box center [98, 183] width 82 height 18
